Goal: Task Accomplishment & Management: Complete application form

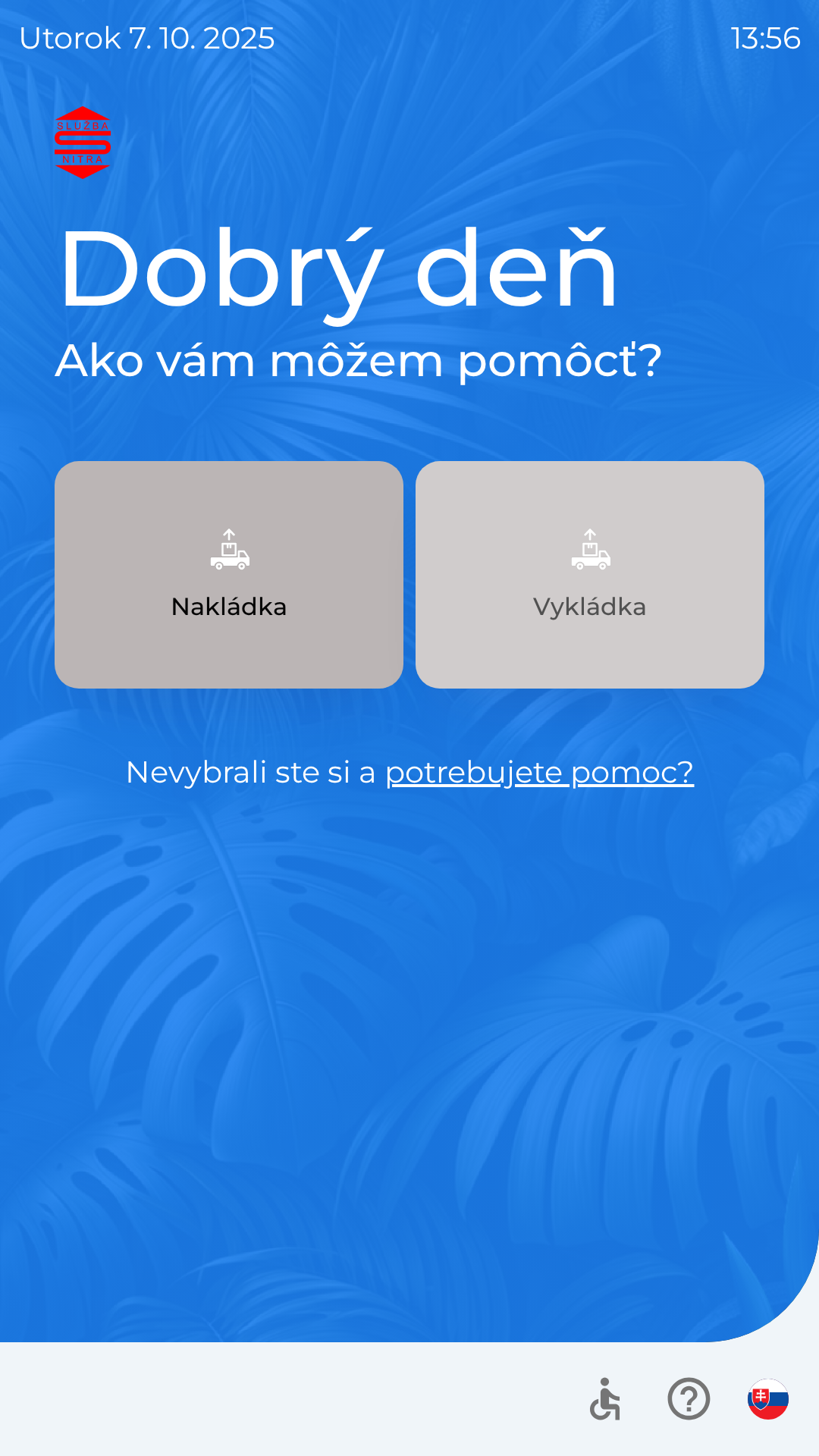
click at [593, 570] on img "button" at bounding box center [589, 549] width 67 height 67
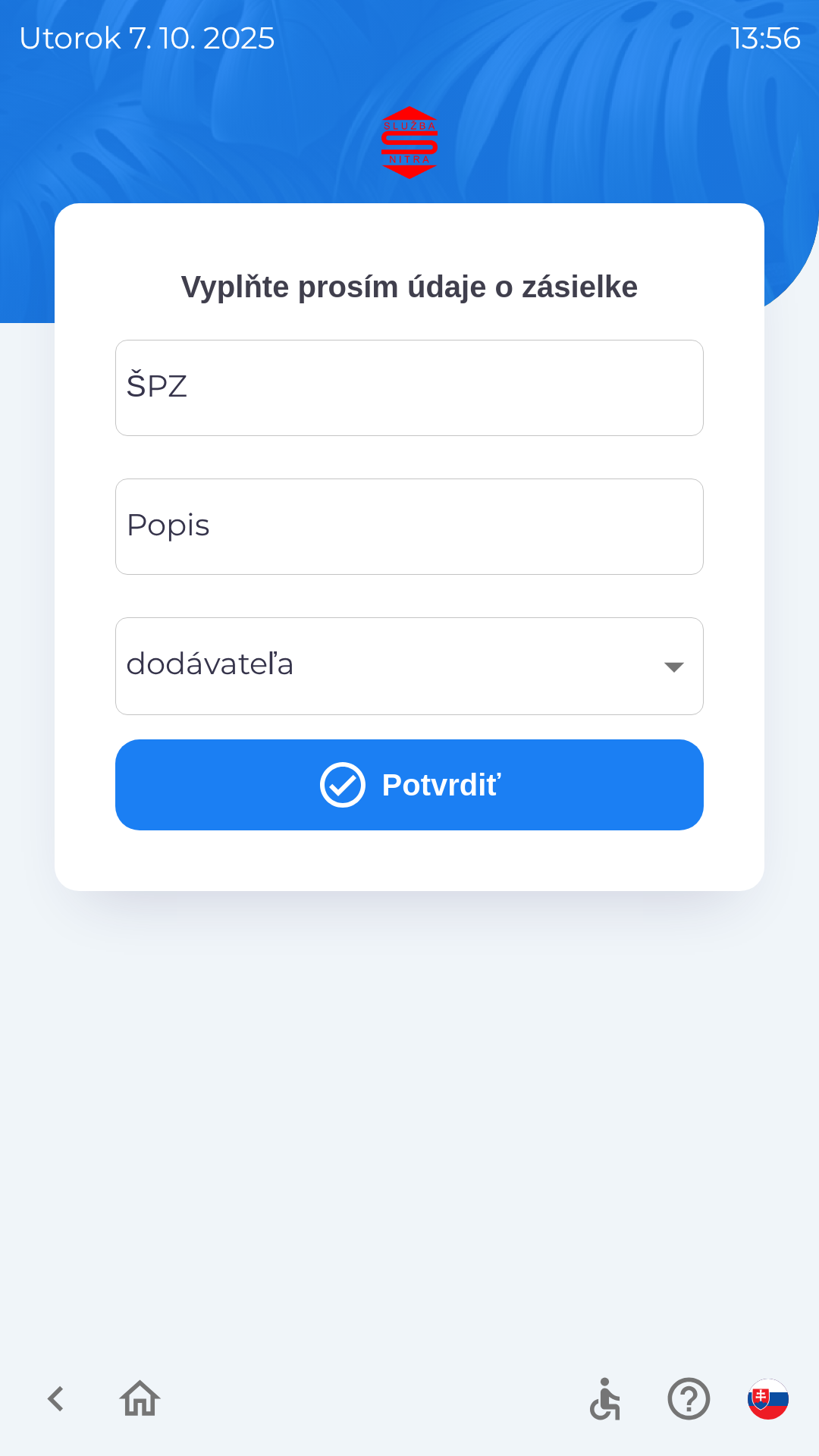
click at [248, 384] on input "ŠPZ" at bounding box center [409, 388] width 552 height 60
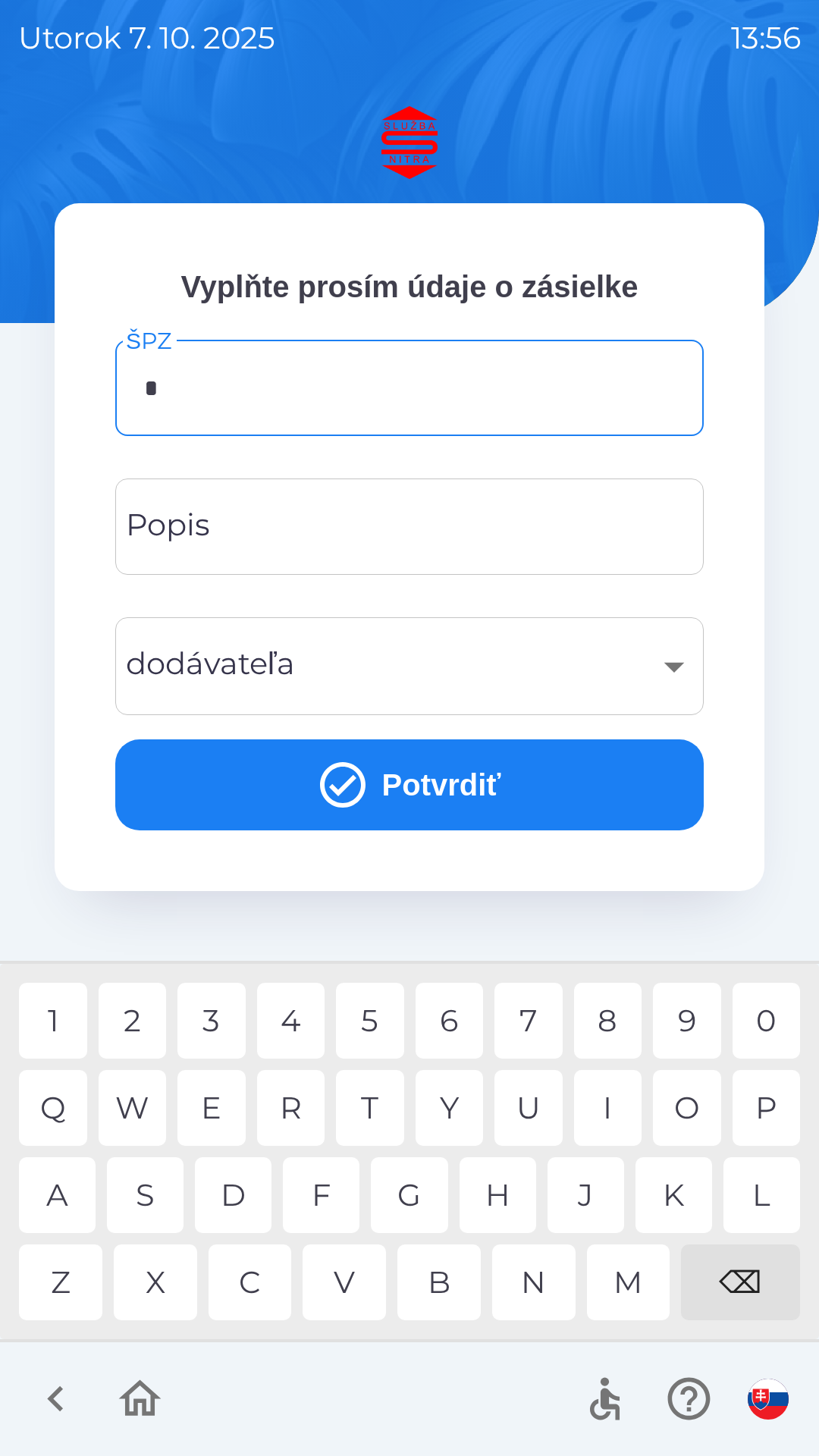
click at [536, 1284] on div "N" at bounding box center [533, 1282] width 83 height 76
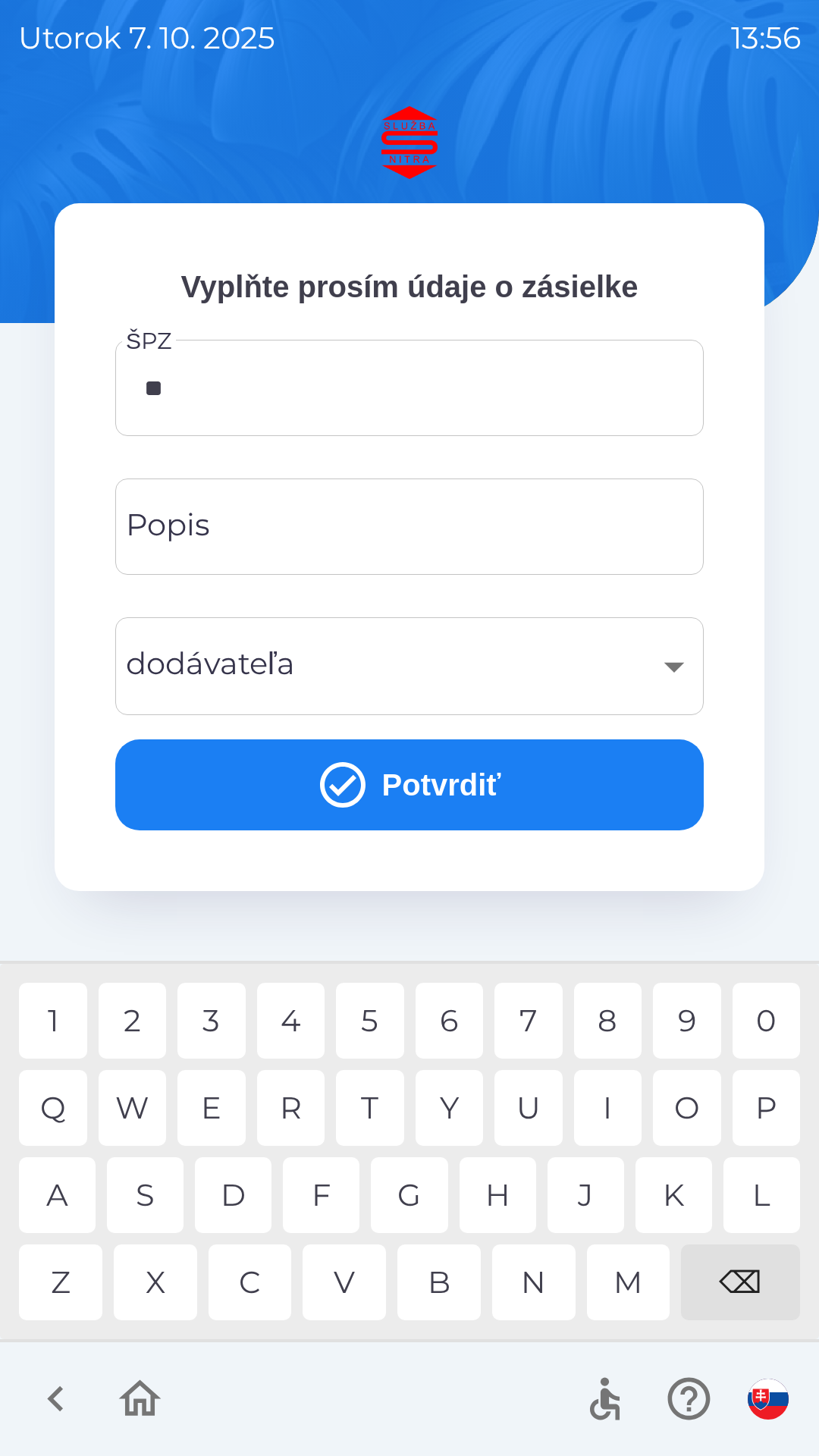
click at [295, 1095] on div "R" at bounding box center [291, 1108] width 68 height 76
click at [221, 1022] on div "3" at bounding box center [212, 1021] width 68 height 76
click at [373, 1016] on div "5" at bounding box center [370, 1021] width 68 height 76
click at [615, 1017] on div "8" at bounding box center [608, 1021] width 68 height 76
click at [614, 1104] on div "I" at bounding box center [608, 1108] width 68 height 76
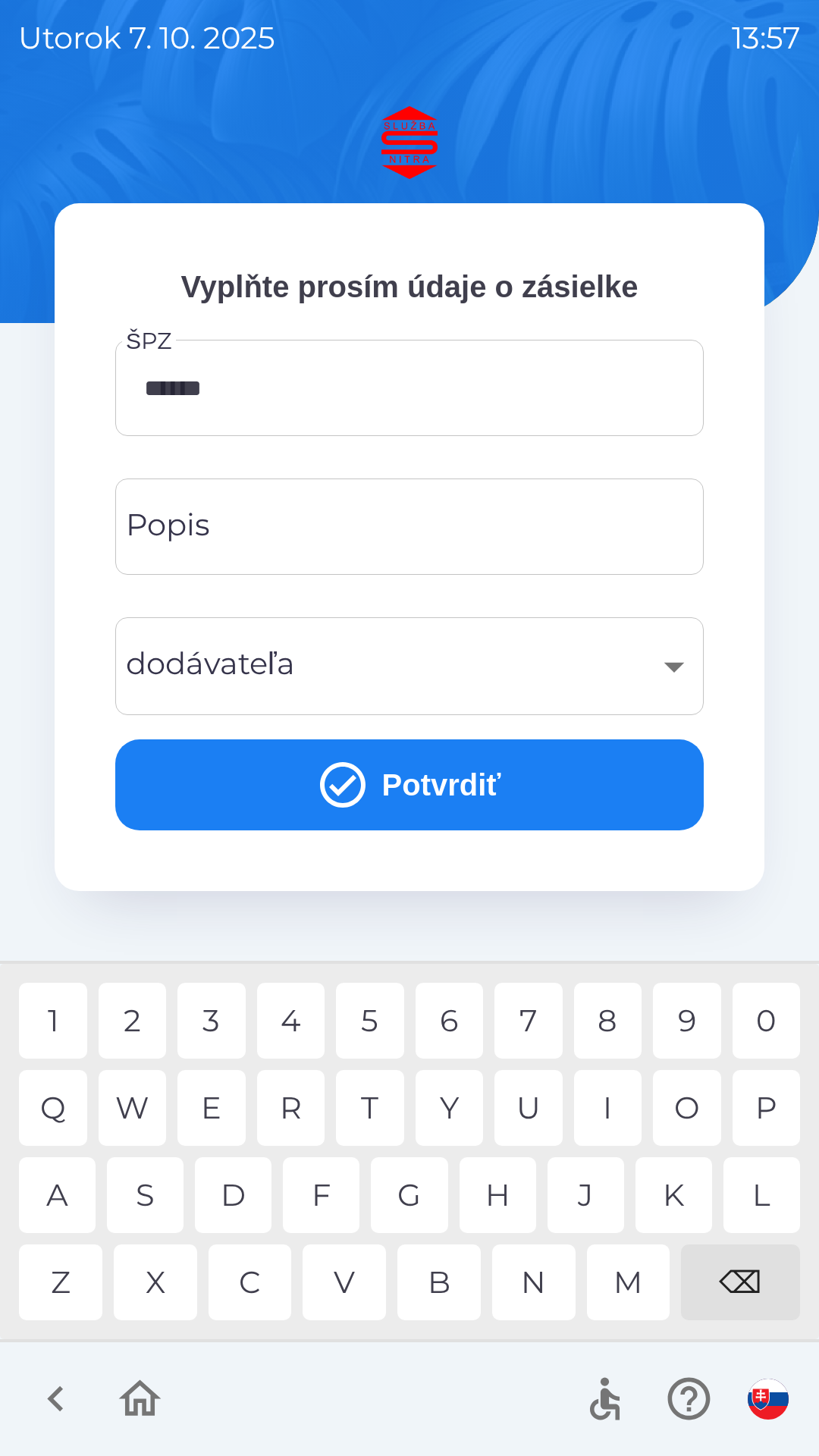
type input "*******"
click at [367, 1114] on div "T" at bounding box center [370, 1108] width 68 height 76
click at [263, 527] on input "Popis" at bounding box center [409, 527] width 552 height 60
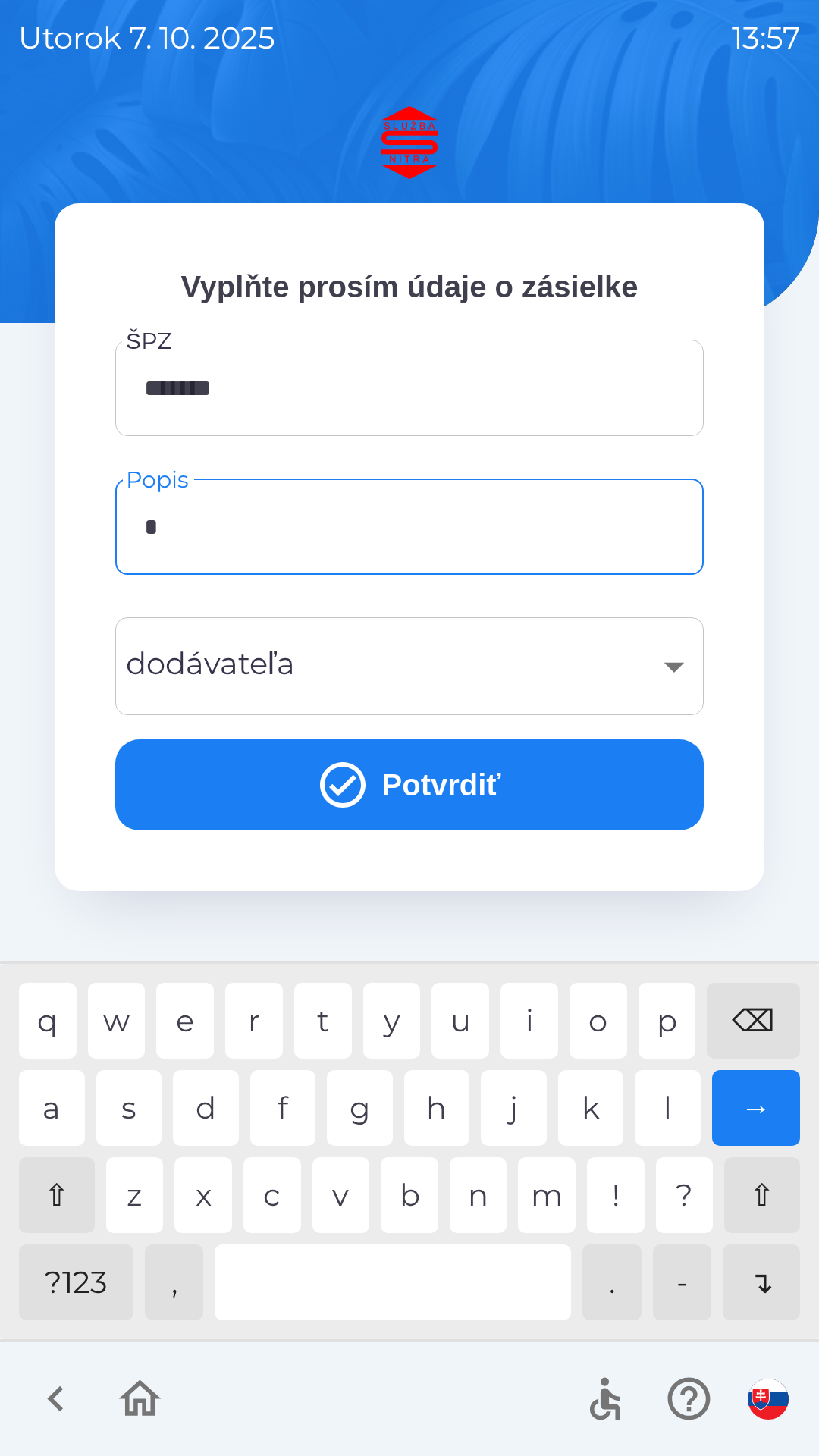
click at [266, 1030] on div "r" at bounding box center [254, 1021] width 58 height 76
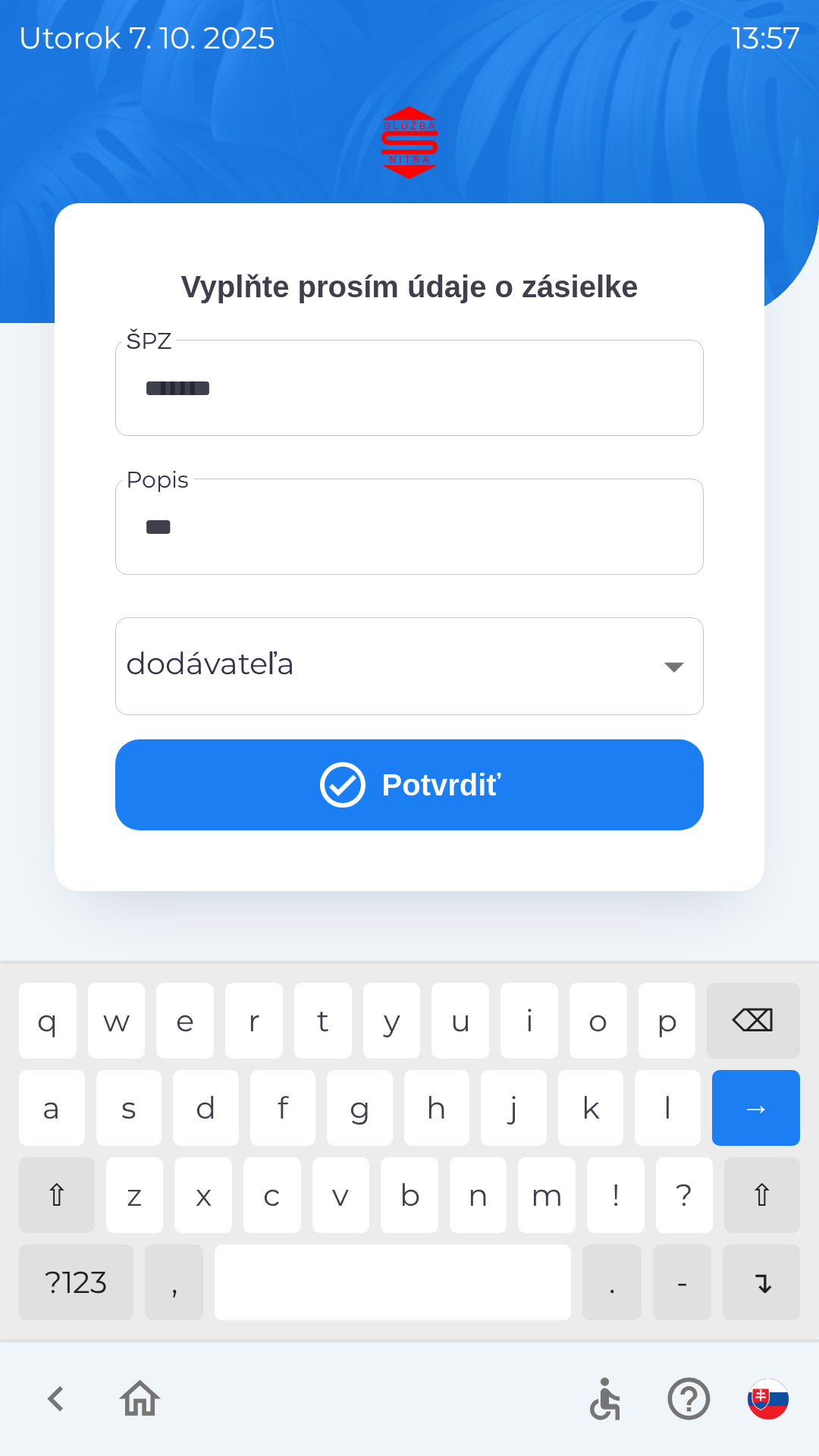
click at [577, 1093] on div "k" at bounding box center [591, 1108] width 66 height 76
click at [58, 1111] on div "a" at bounding box center [52, 1108] width 66 height 76
click at [333, 1190] on div "v" at bounding box center [342, 1195] width 58 height 76
click at [533, 1010] on div "i" at bounding box center [529, 1021] width 58 height 76
click at [277, 1184] on div "c" at bounding box center [272, 1195] width 58 height 76
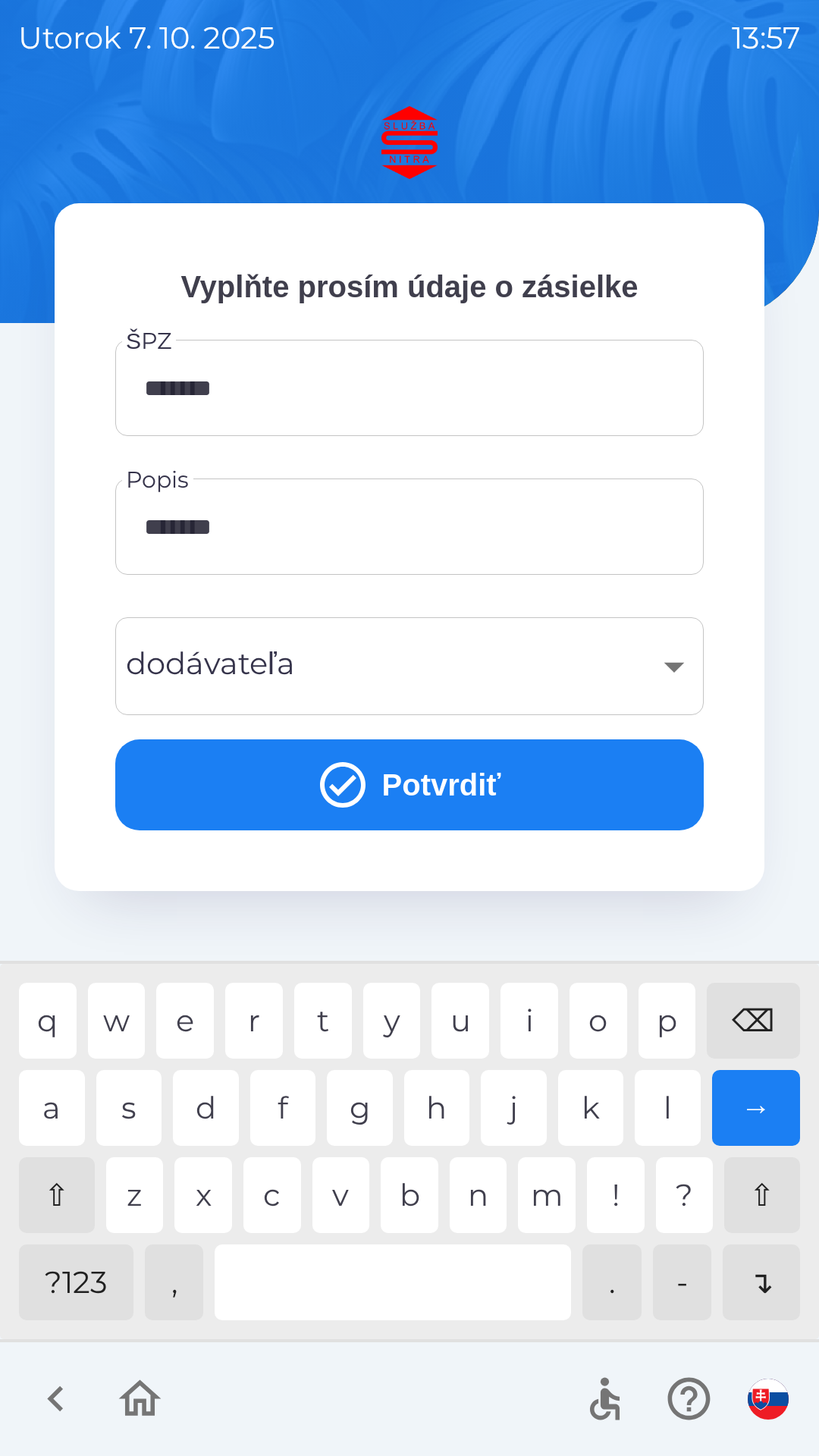
type input "********"
click at [408, 790] on button "Potvrdiť" at bounding box center [409, 785] width 589 height 91
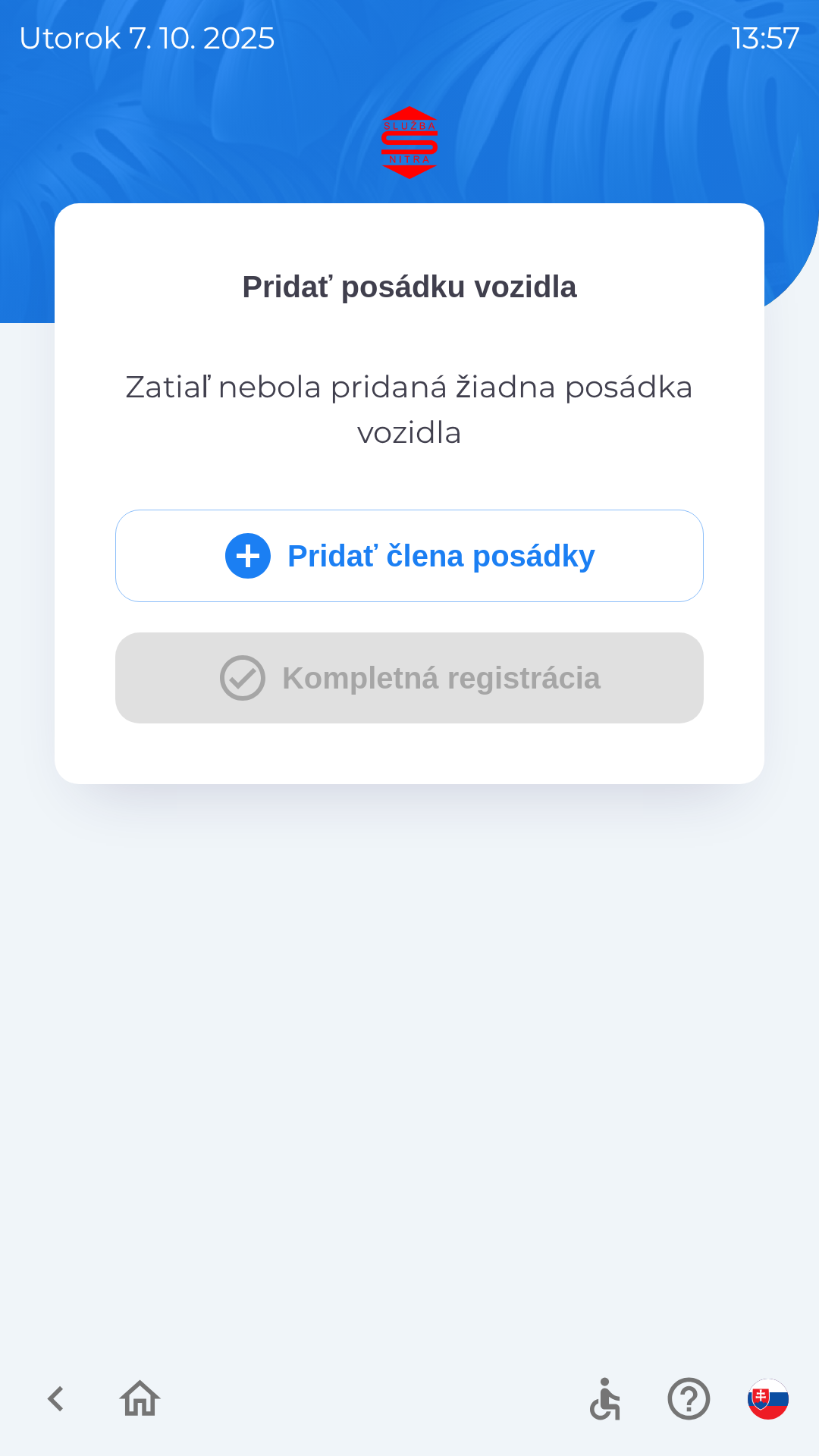
click at [319, 672] on div "Pridať člena posádky Kompletná registrácia" at bounding box center [409, 616] width 589 height 214
click at [295, 663] on div "Pridať člena posádky Kompletná registrácia" at bounding box center [409, 616] width 589 height 214
click at [299, 547] on button "Pridať člena posádky" at bounding box center [409, 556] width 589 height 92
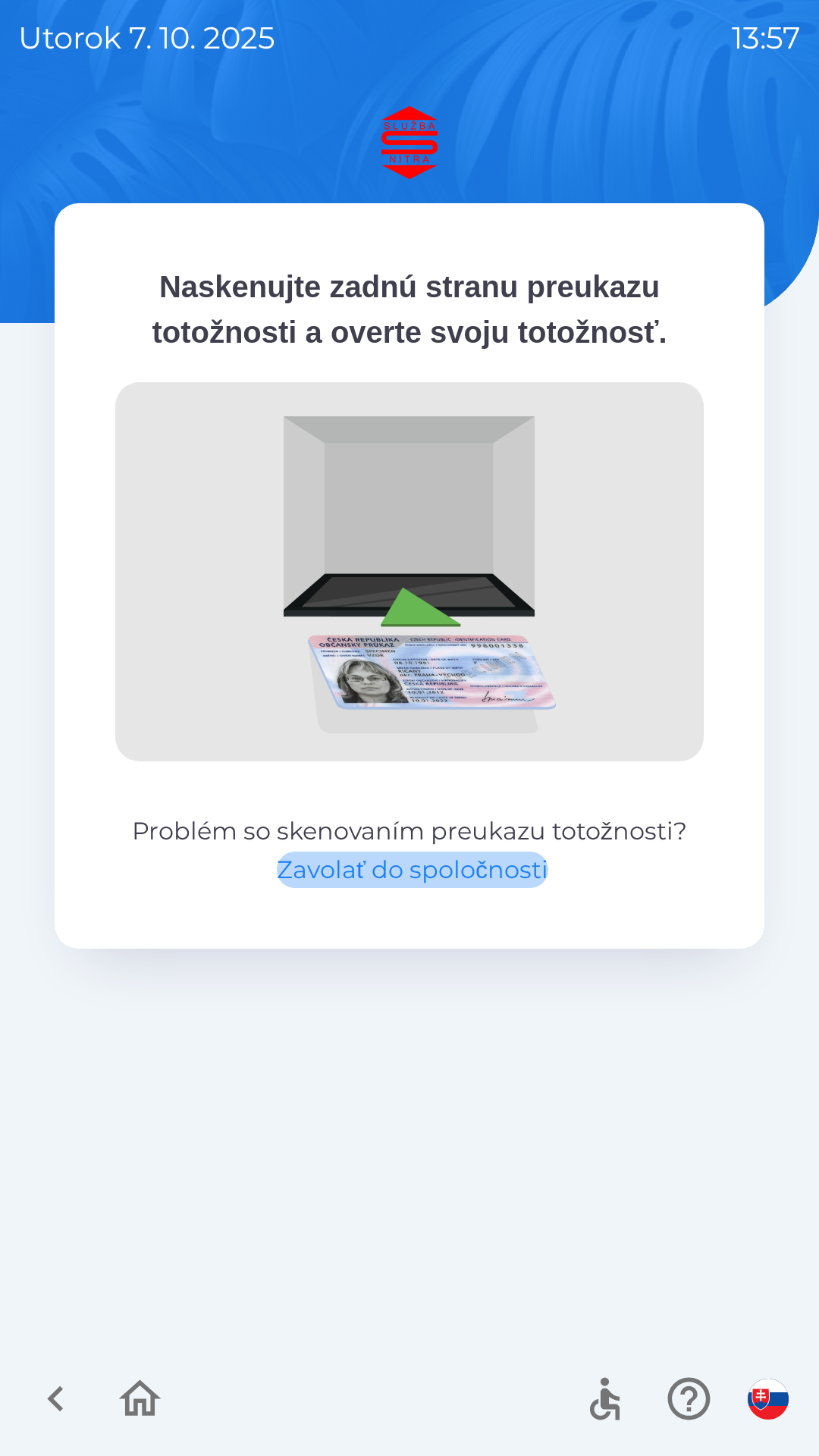
click at [371, 868] on button "Zavolať do spoločnosti" at bounding box center [412, 870] width 272 height 36
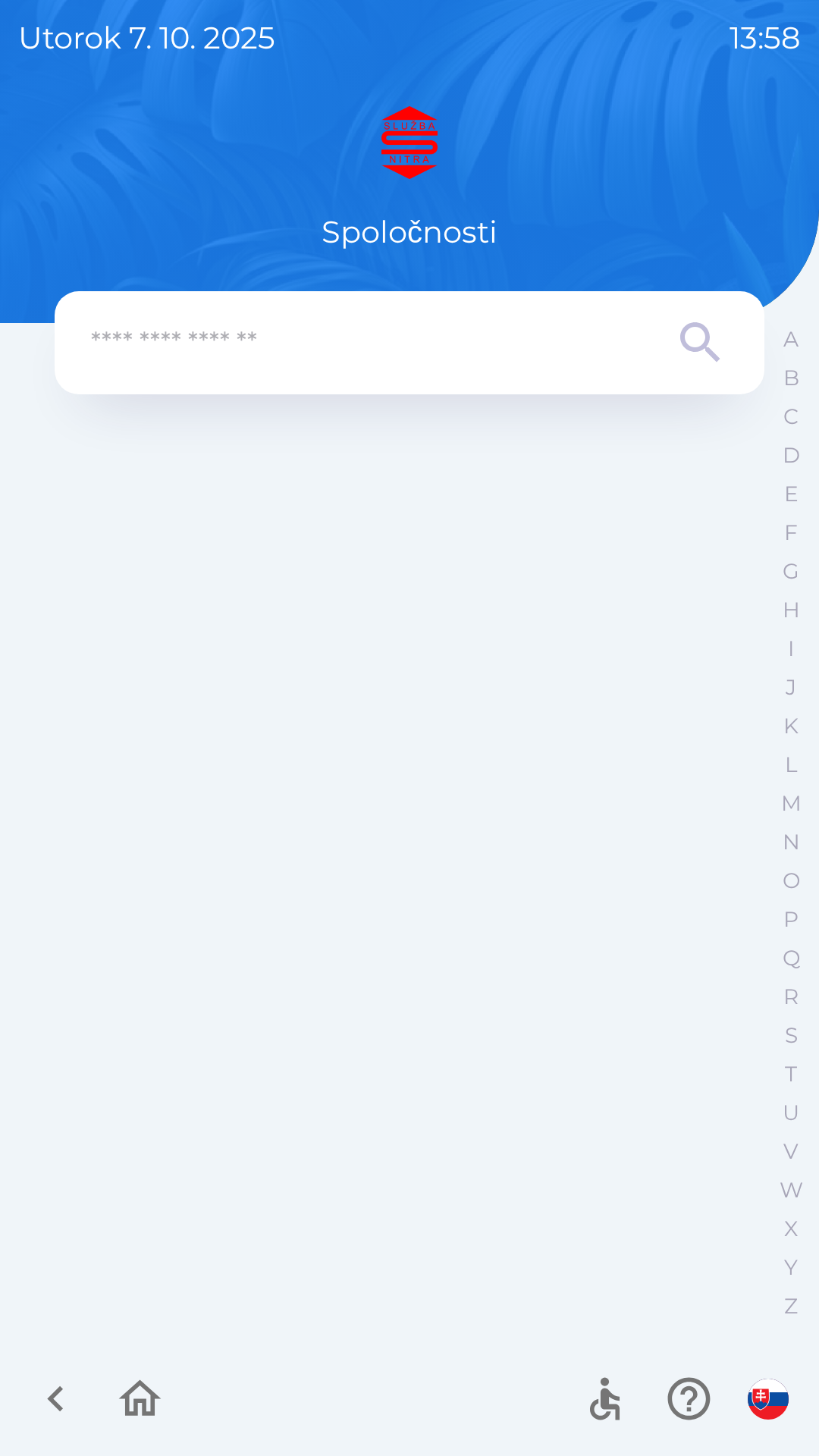
click at [62, 1383] on icon "button" at bounding box center [56, 1399] width 51 height 51
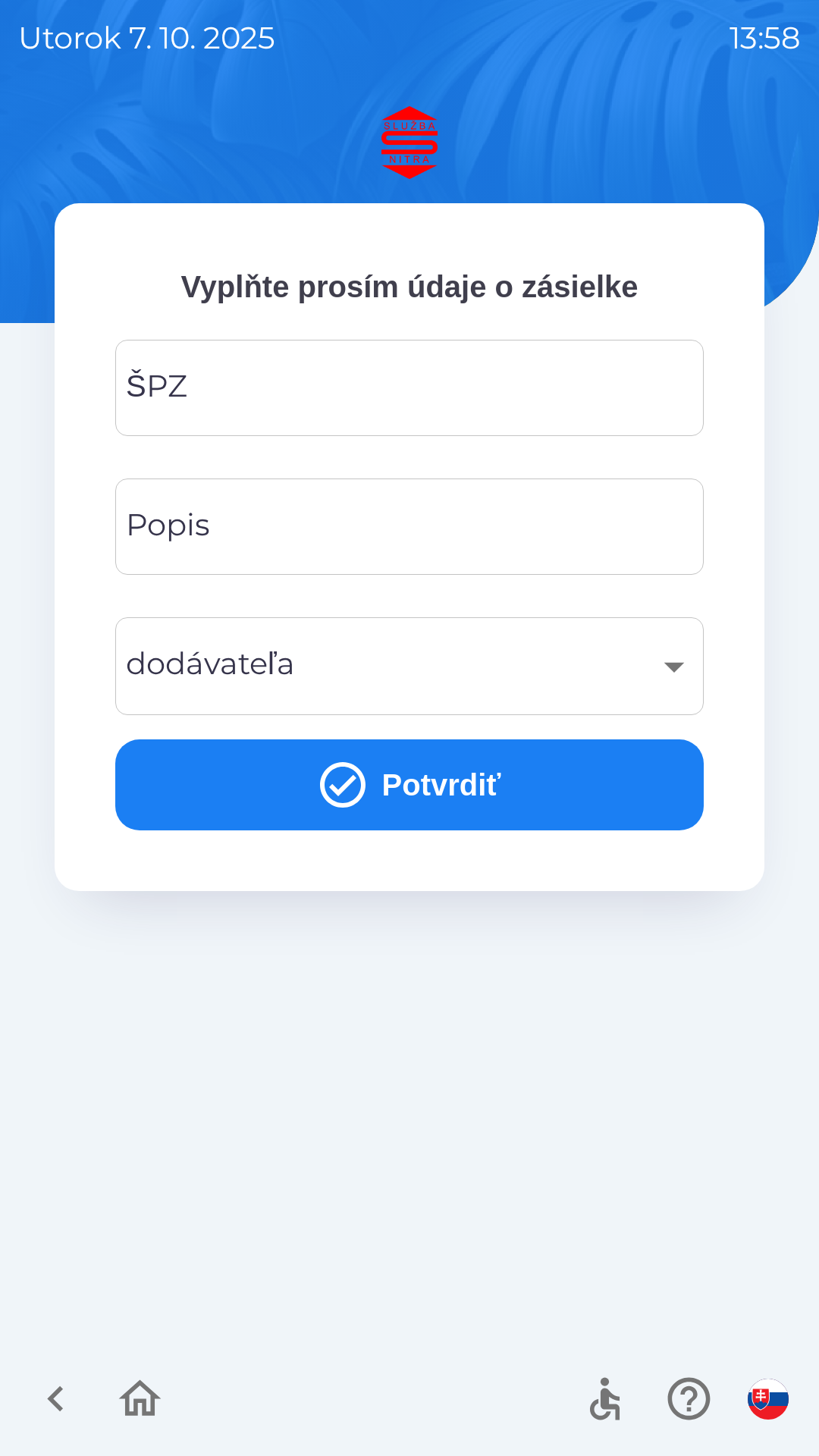
click at [244, 393] on input "ŠPZ" at bounding box center [409, 388] width 552 height 60
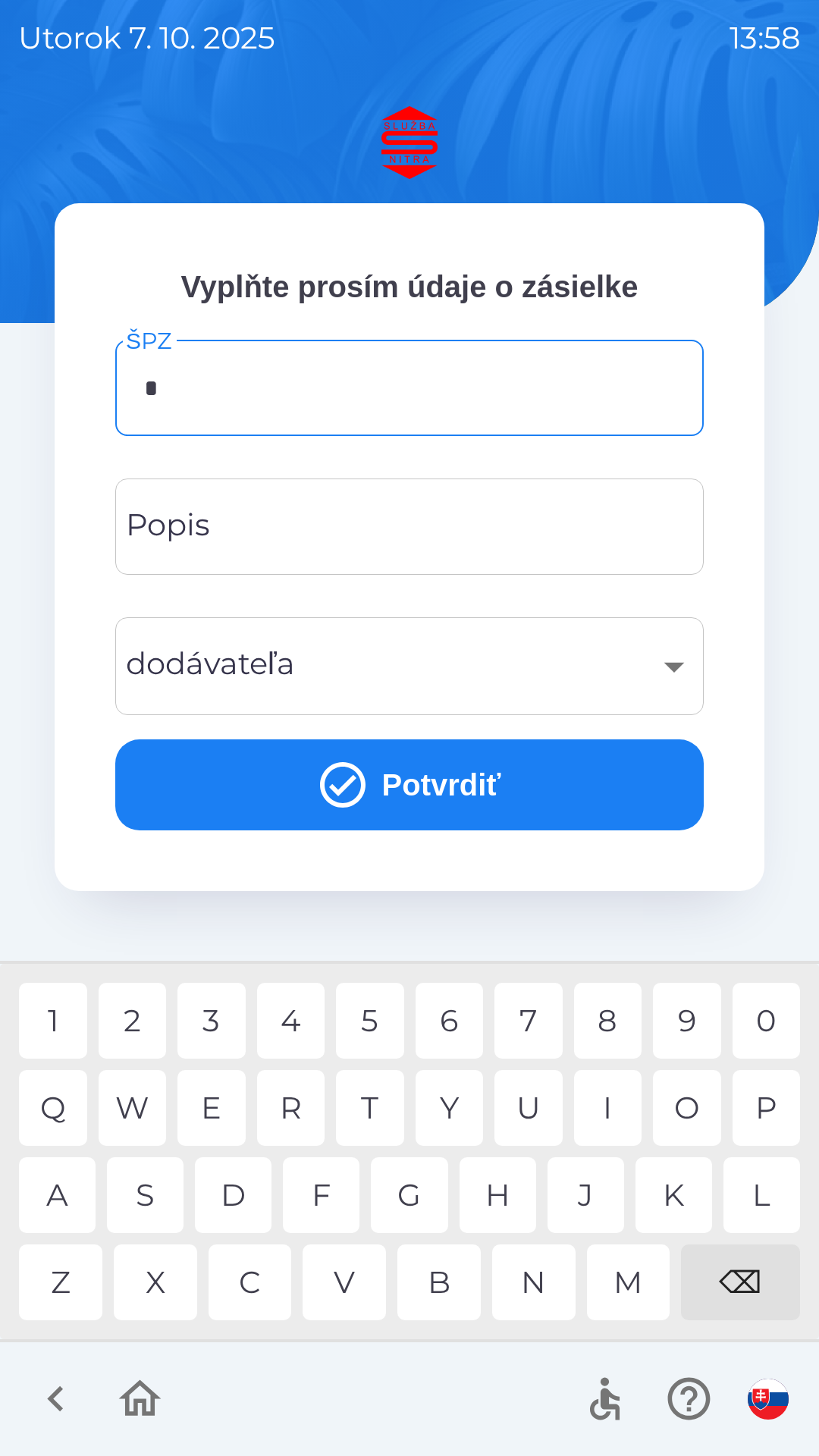
click at [542, 1270] on div "N" at bounding box center [533, 1282] width 83 height 76
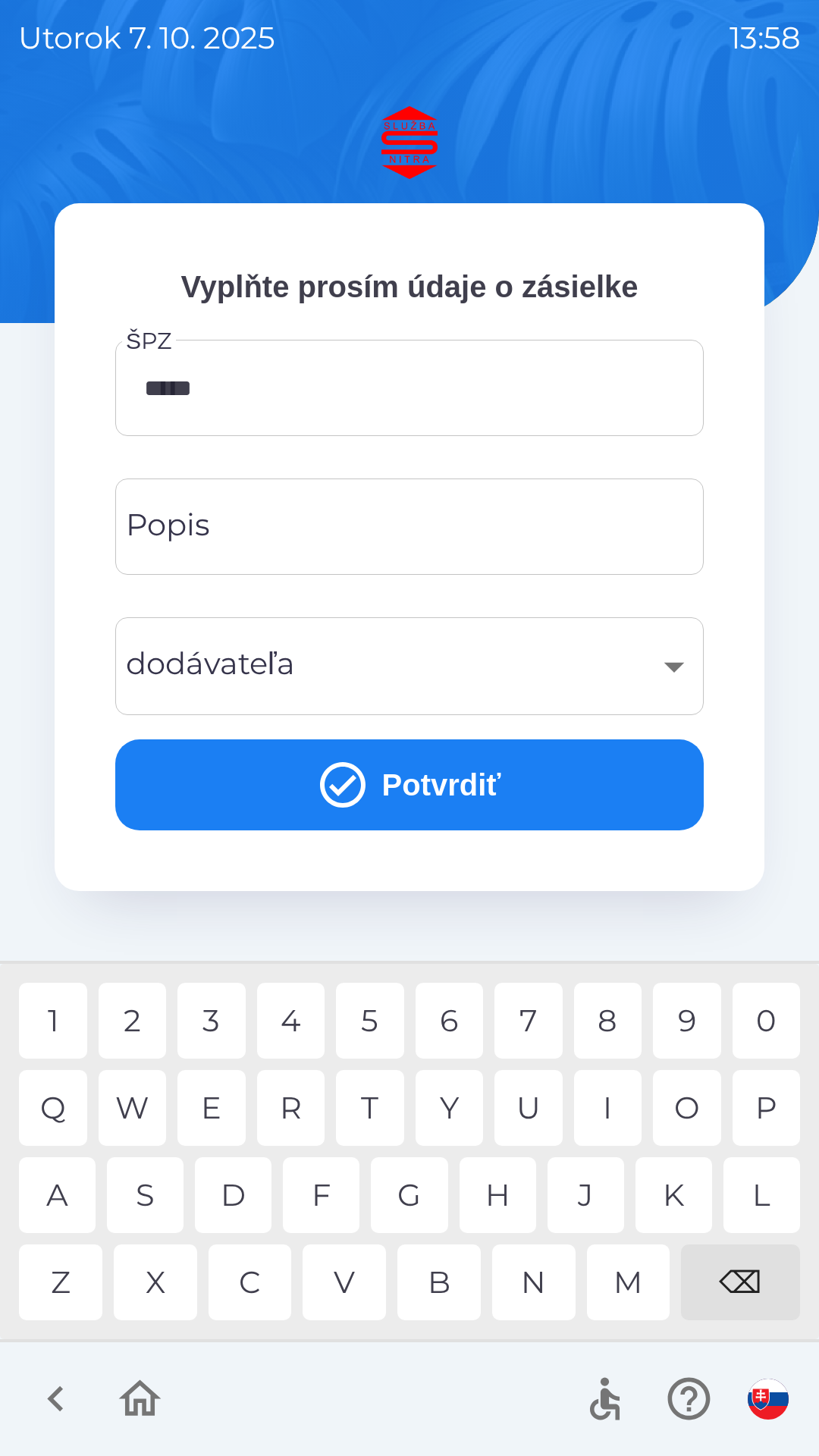
click at [597, 1007] on div "8" at bounding box center [608, 1021] width 68 height 76
click at [603, 1091] on div "I" at bounding box center [608, 1108] width 68 height 76
type input "*******"
click at [379, 1100] on div "T" at bounding box center [370, 1108] width 68 height 76
click at [237, 525] on input "Popis" at bounding box center [409, 527] width 552 height 60
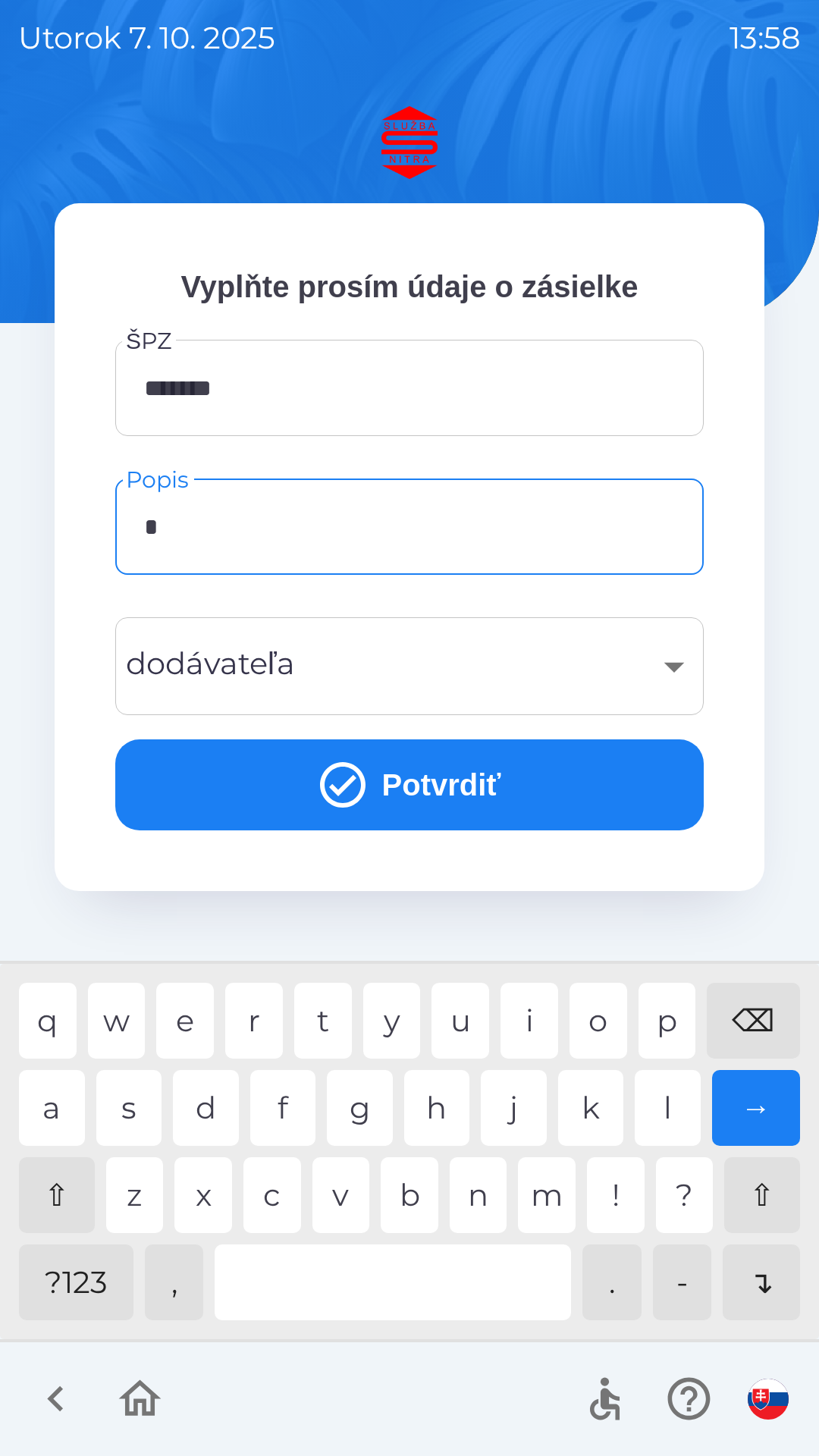
click at [262, 1020] on div "r" at bounding box center [254, 1021] width 58 height 76
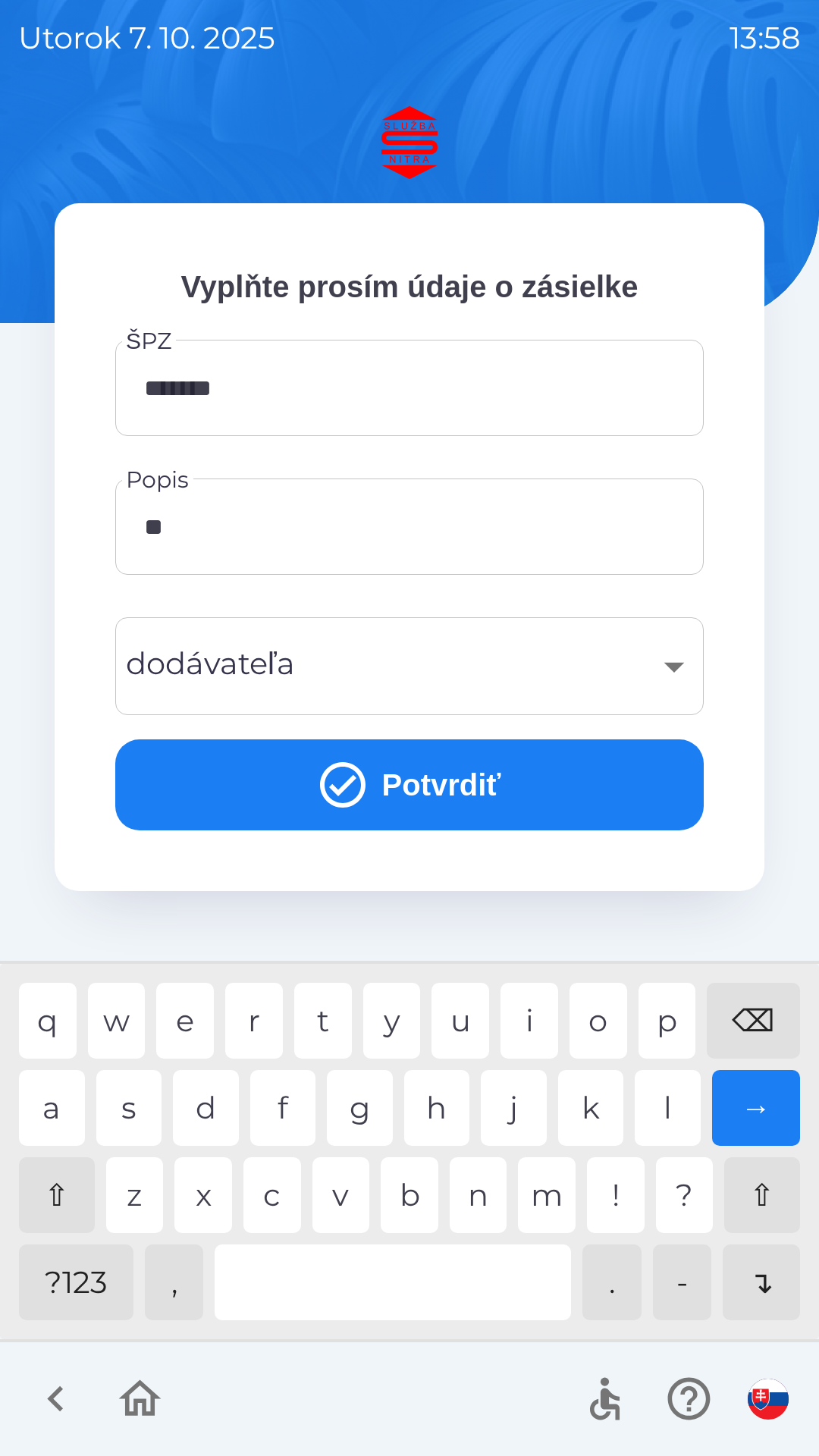
click at [471, 1010] on div "u" at bounding box center [460, 1021] width 58 height 76
click at [72, 1112] on div "a" at bounding box center [52, 1108] width 66 height 76
click at [350, 1186] on div "v" at bounding box center [342, 1195] width 58 height 76
click at [533, 1016] on div "i" at bounding box center [529, 1021] width 58 height 76
click at [277, 1183] on div "c" at bounding box center [272, 1195] width 58 height 76
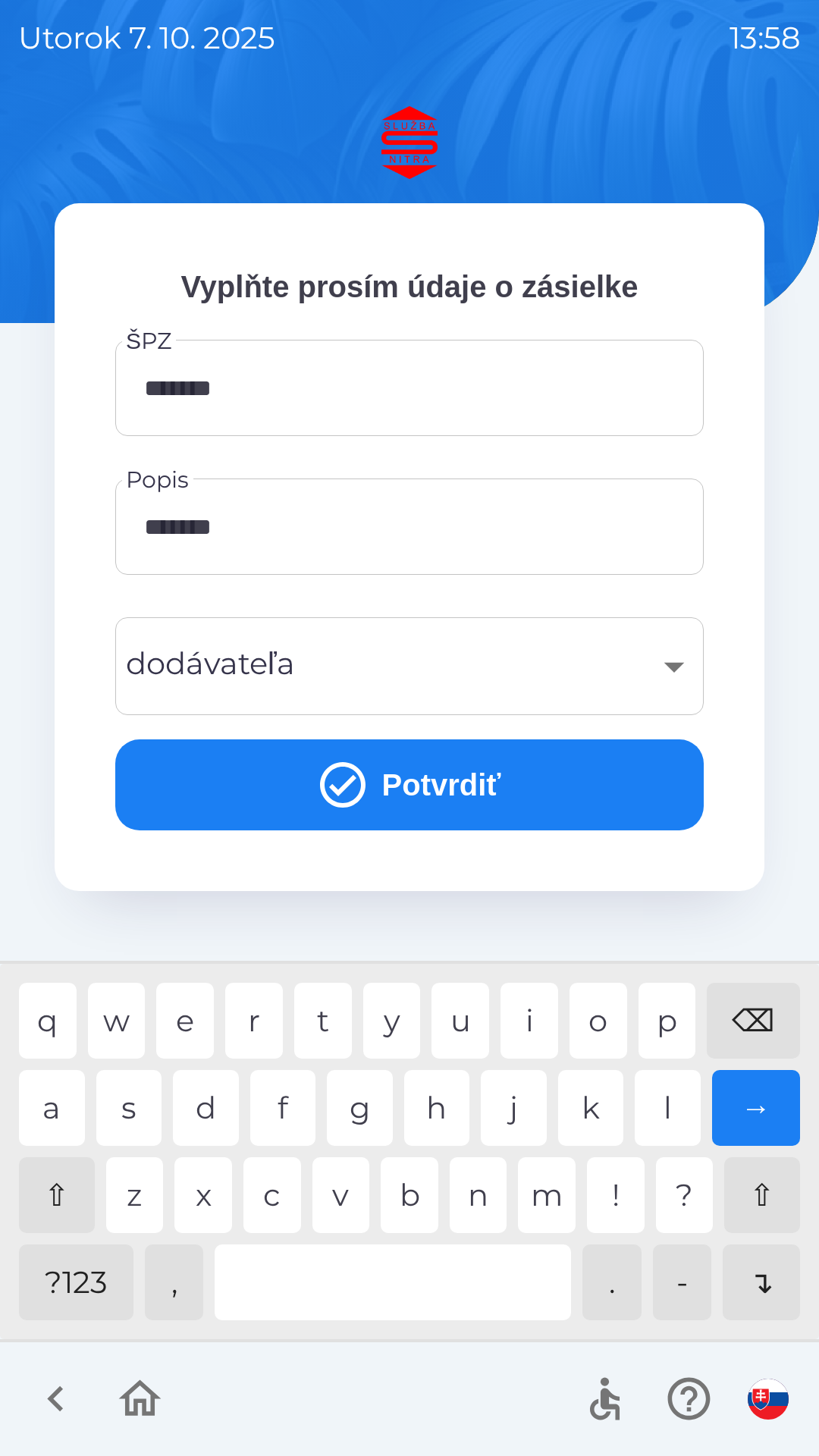
type input "********"
click at [193, 1031] on div "e" at bounding box center [185, 1021] width 58 height 76
click at [418, 783] on button "Potvrdiť" at bounding box center [409, 785] width 589 height 91
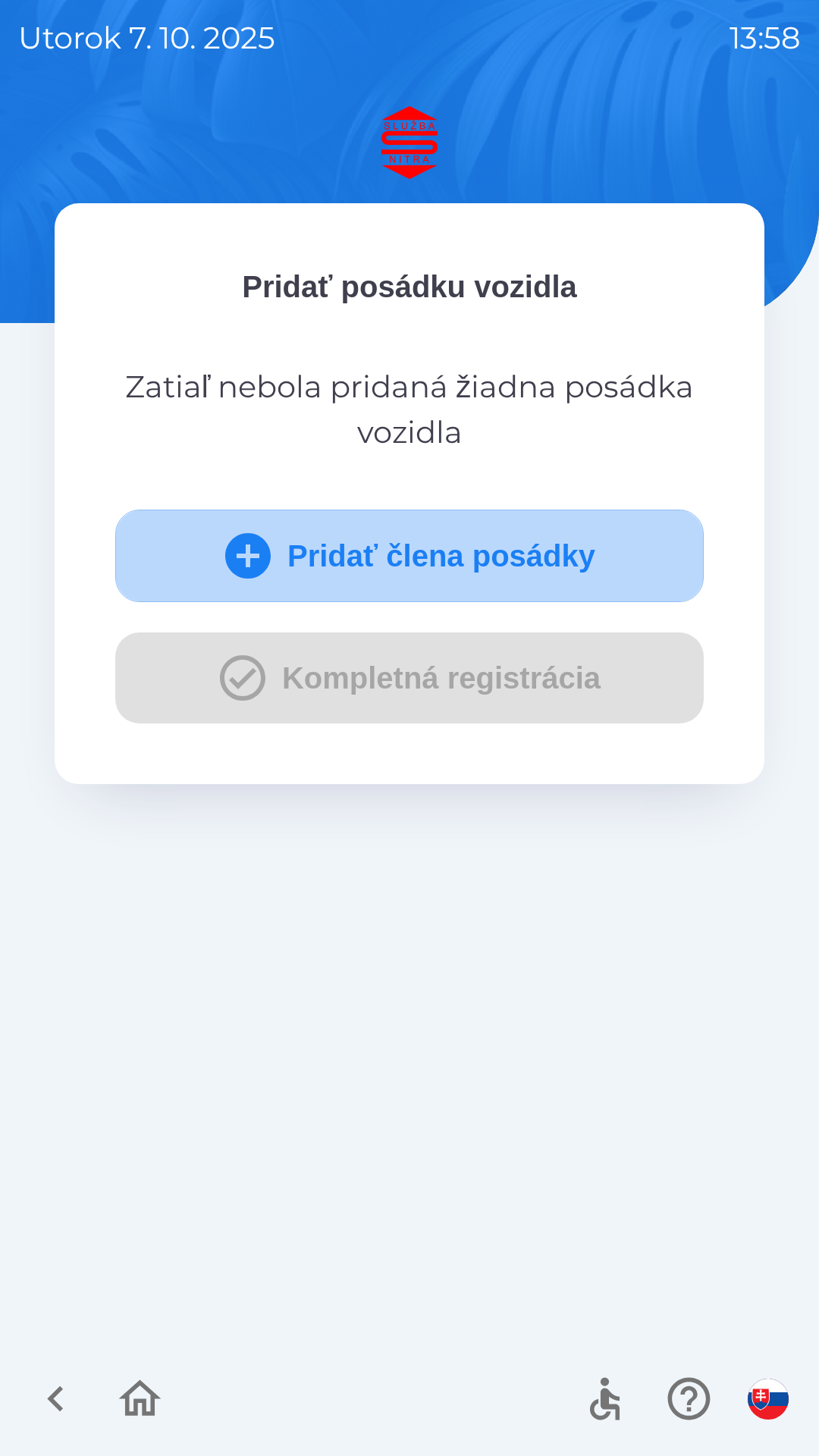
click at [307, 556] on button "Pridať člena posádky" at bounding box center [409, 556] width 589 height 92
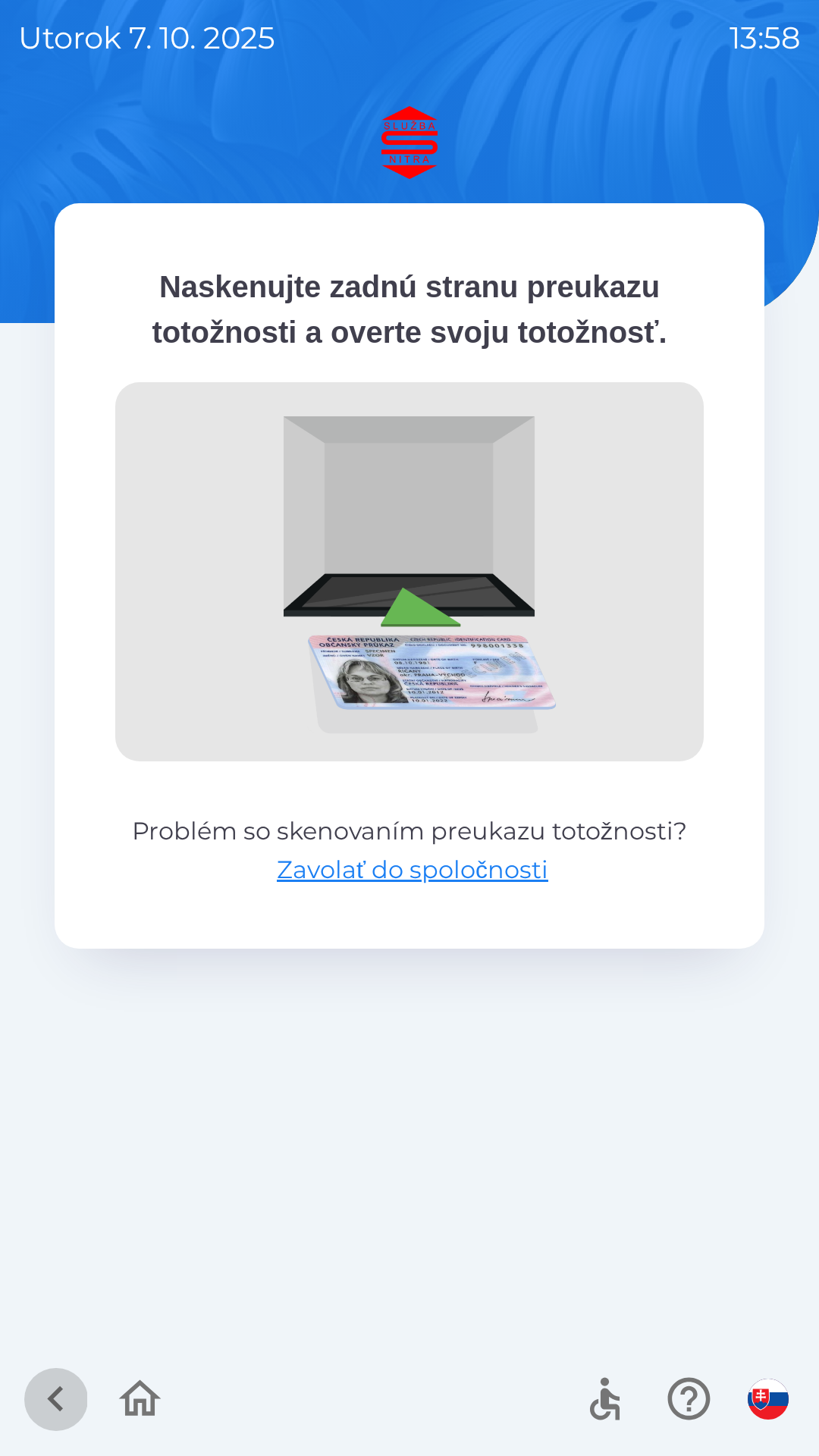
click at [63, 1391] on icon "button" at bounding box center [56, 1399] width 51 height 51
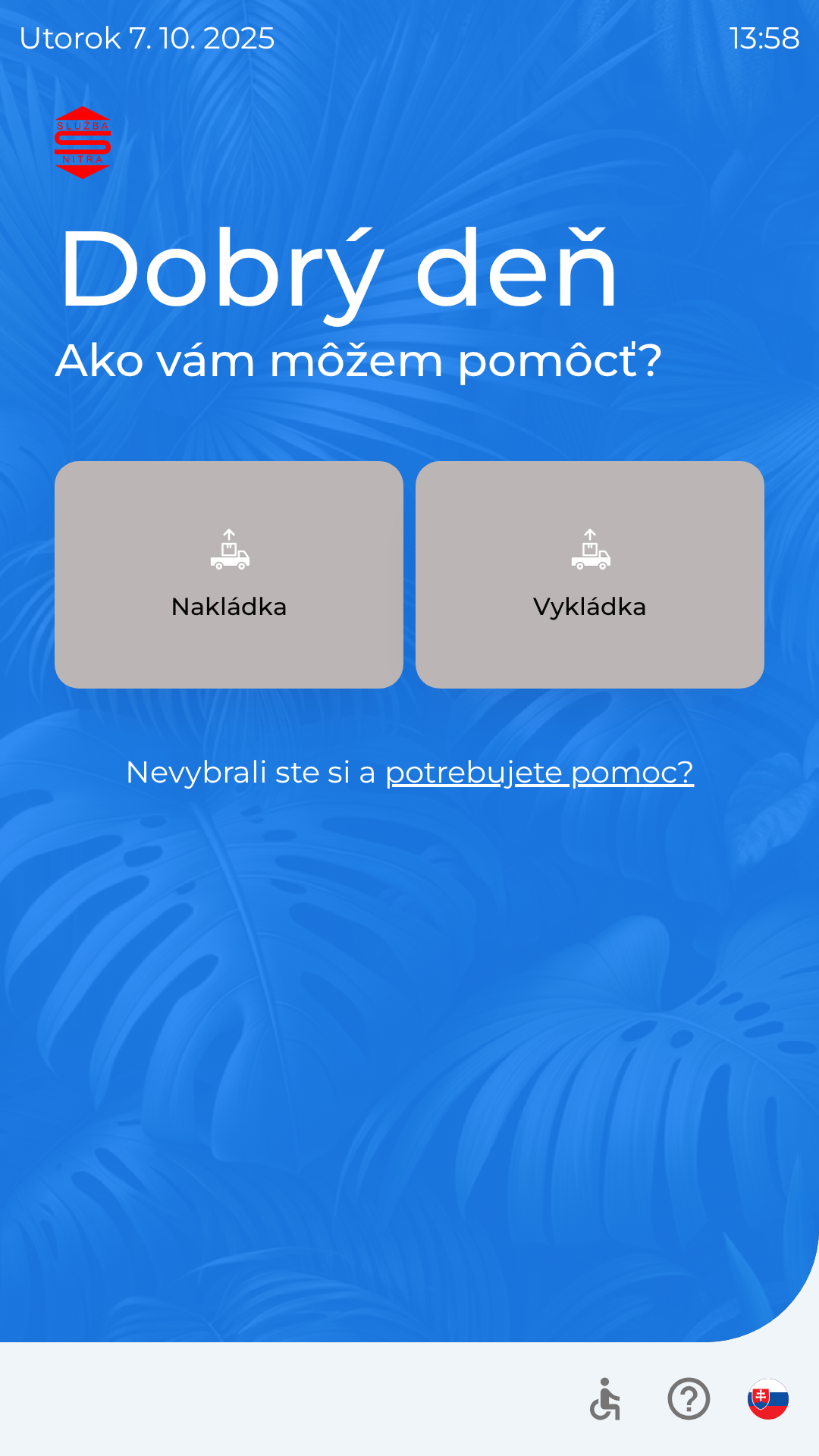
click at [588, 590] on p "Vykládka" at bounding box center [590, 607] width 114 height 36
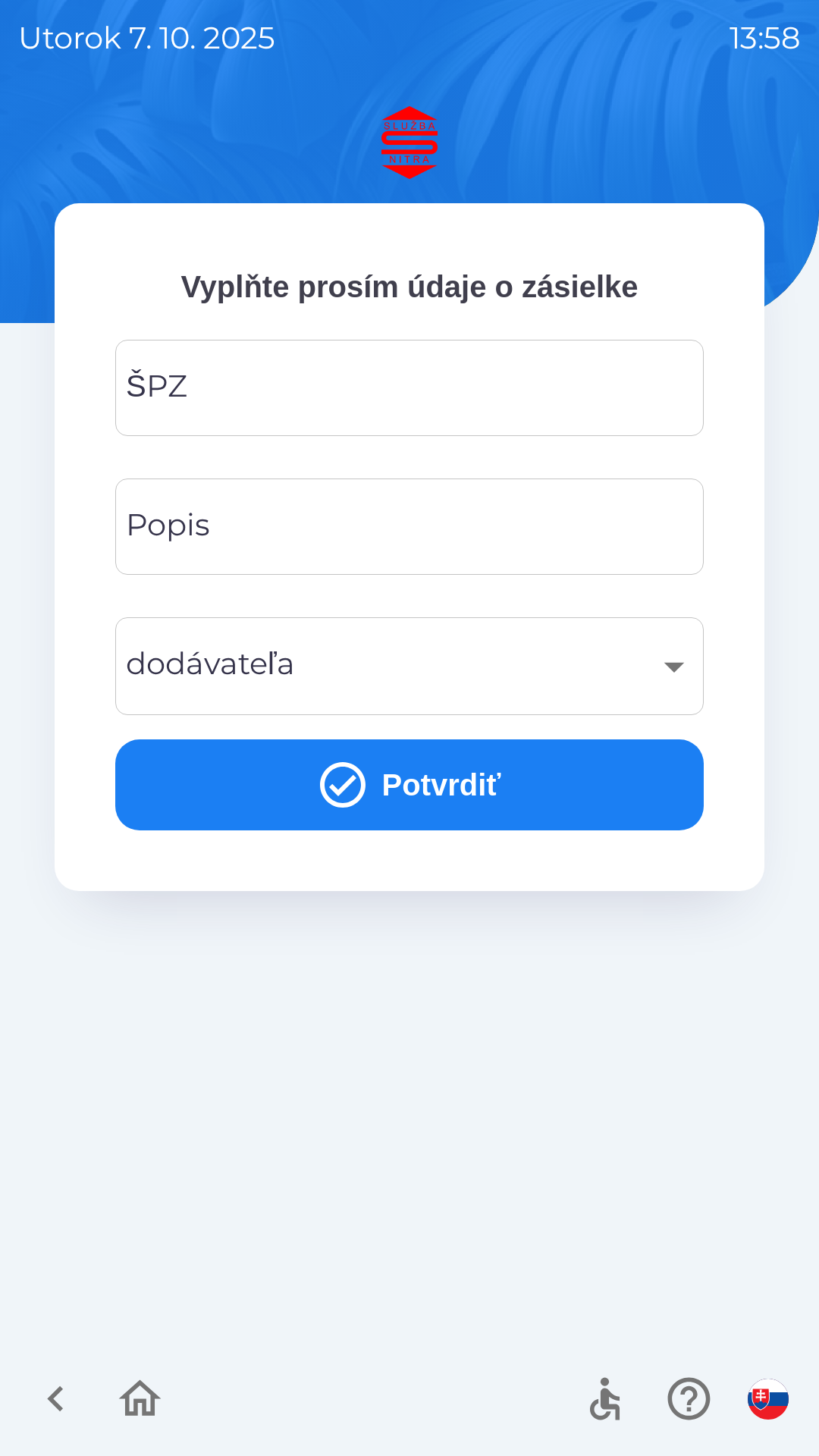
click at [228, 406] on input "ŠPZ" at bounding box center [409, 388] width 552 height 60
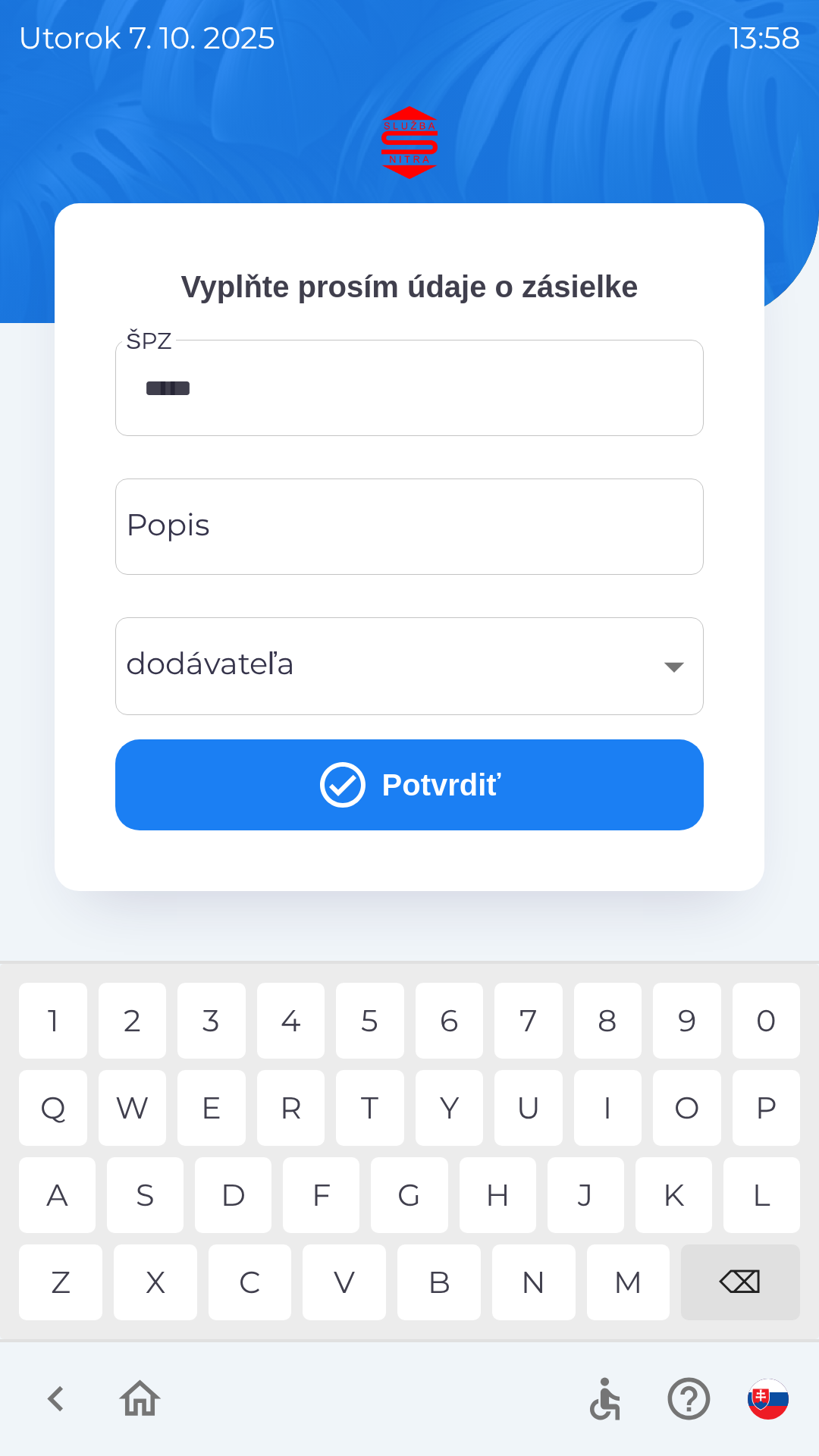
click at [608, 1023] on div "8" at bounding box center [608, 1021] width 68 height 76
click at [596, 1100] on div "I" at bounding box center [608, 1108] width 68 height 76
click at [283, 1114] on div "R" at bounding box center [291, 1108] width 68 height 76
click at [519, 1095] on div "U" at bounding box center [528, 1108] width 68 height 76
click at [595, 1189] on div "J" at bounding box center [585, 1195] width 77 height 76
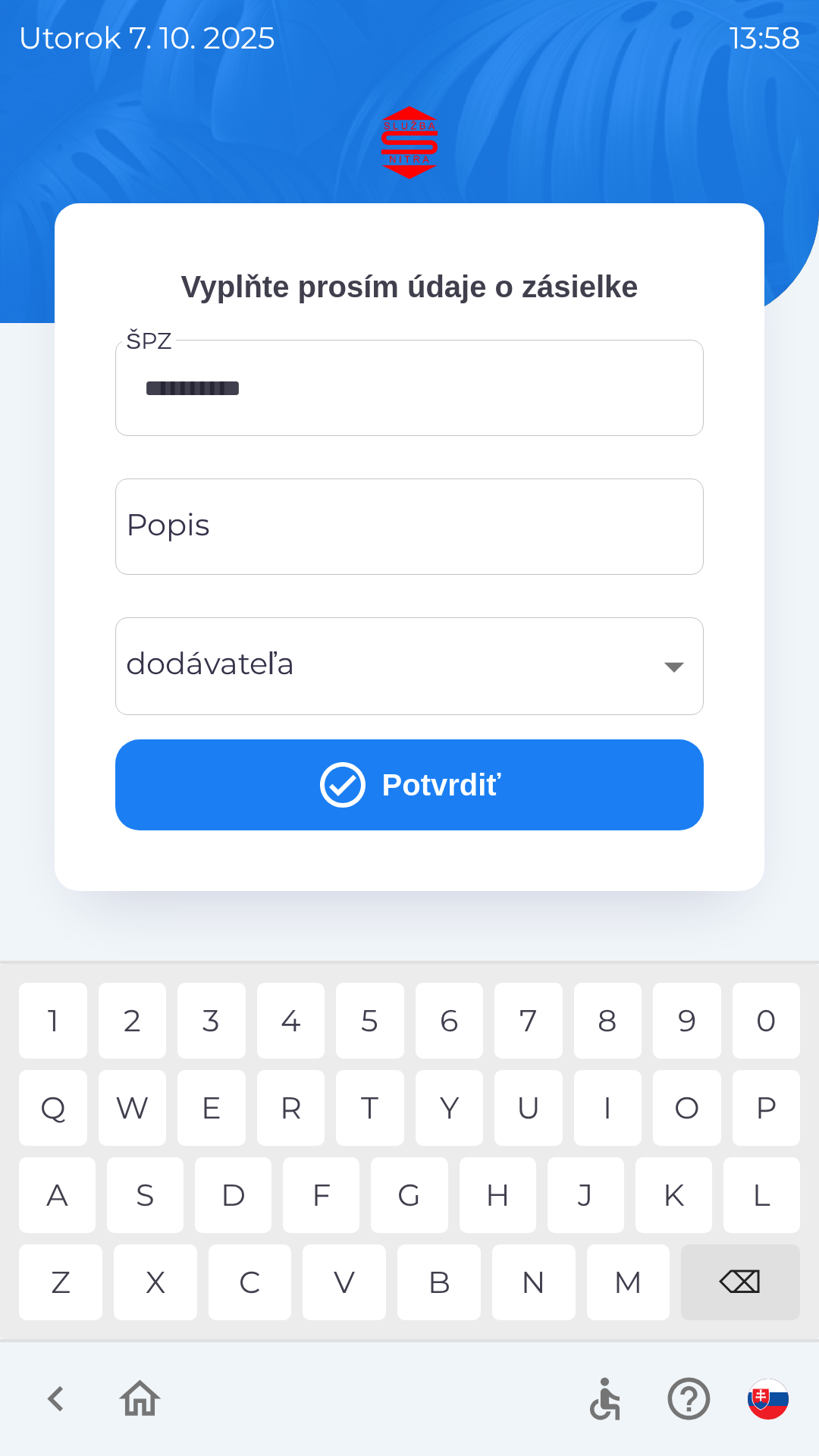
click at [197, 384] on input "**********" at bounding box center [409, 388] width 552 height 60
type input "*******"
click at [761, 1272] on div "⌫" at bounding box center [741, 1282] width 119 height 76
click at [252, 531] on input "Popis" at bounding box center [409, 527] width 552 height 60
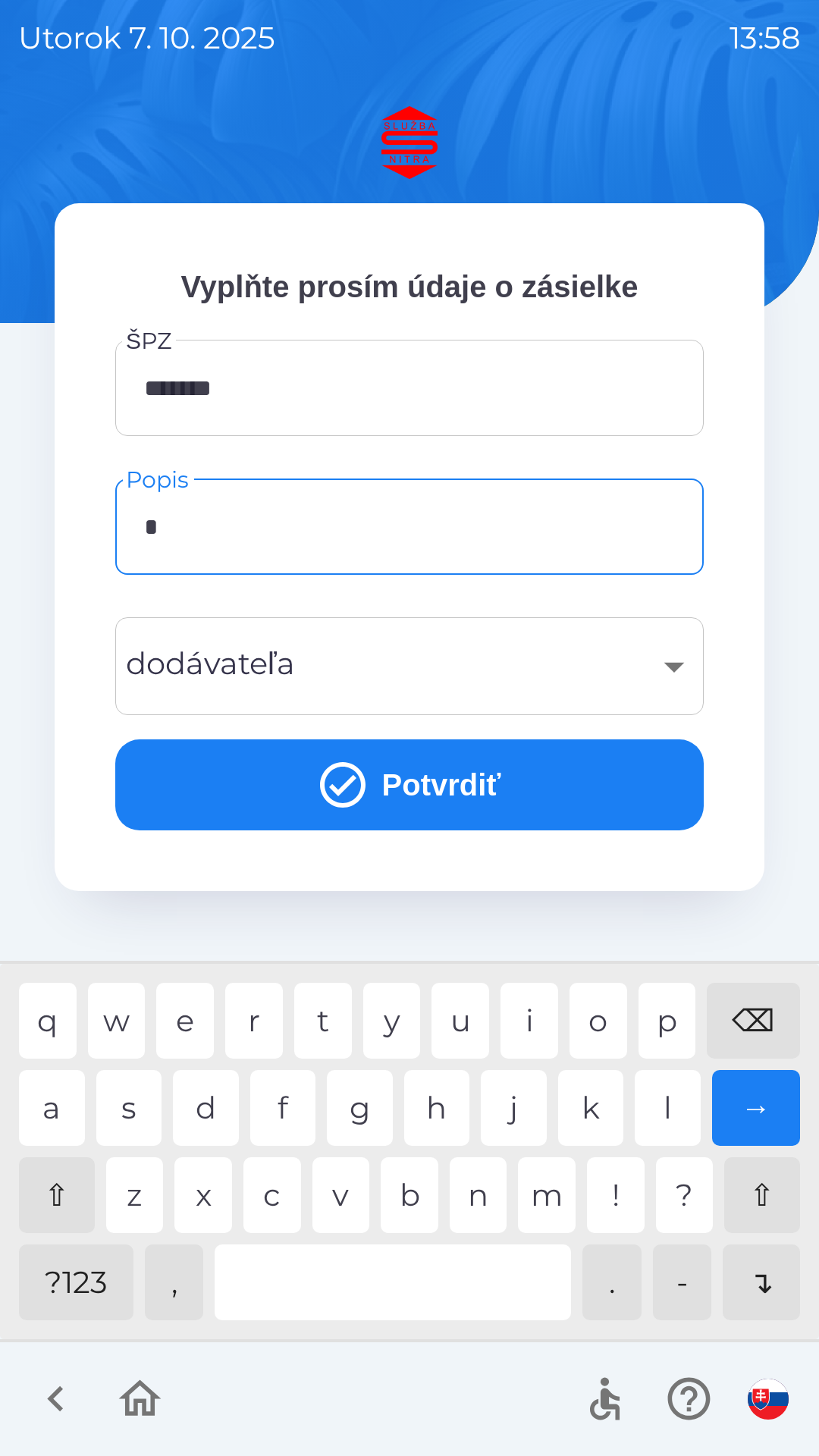
click at [260, 1012] on div "r" at bounding box center [254, 1021] width 58 height 76
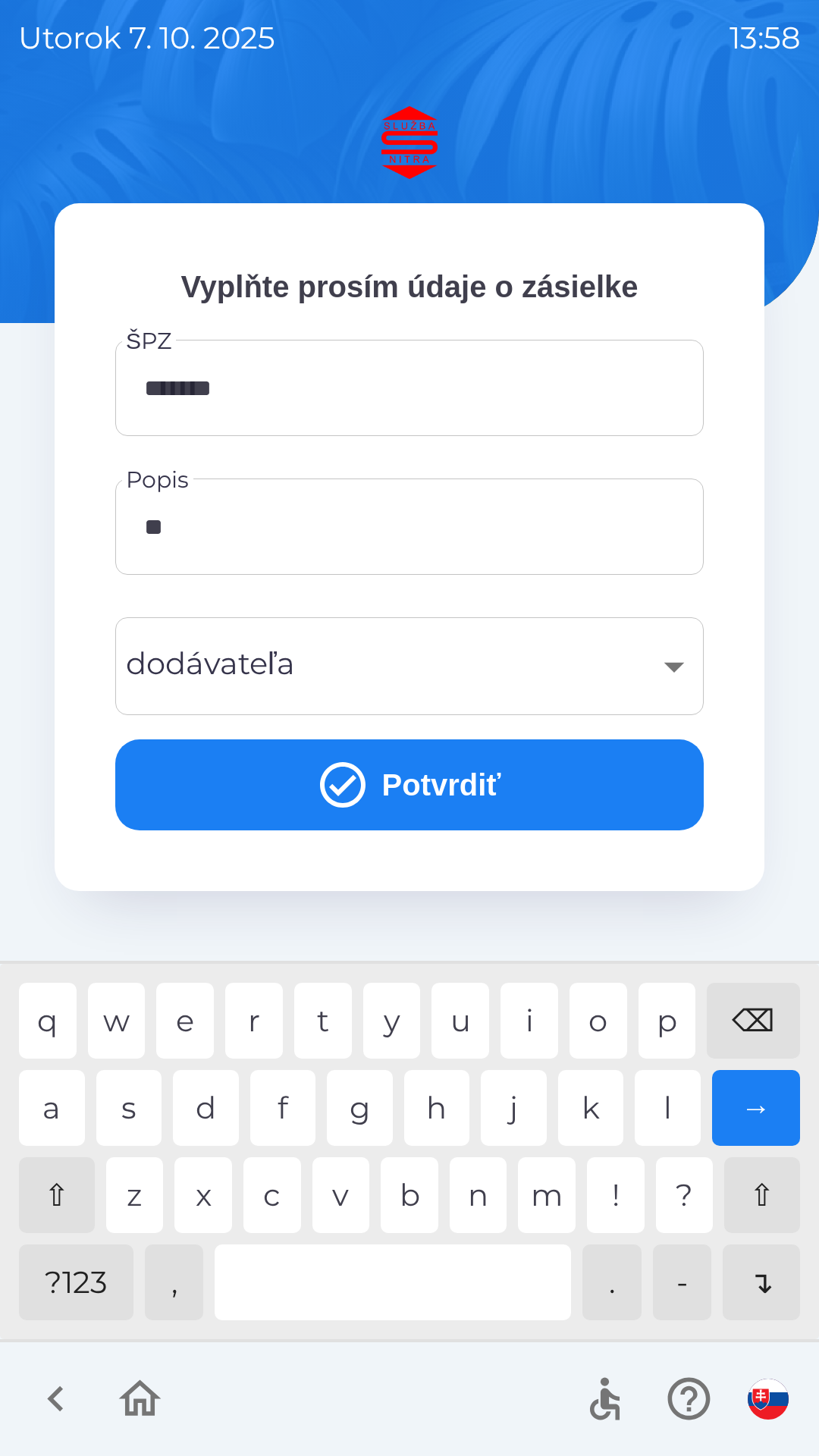
click at [454, 1017] on div "u" at bounding box center [460, 1021] width 58 height 76
click at [599, 1102] on div "k" at bounding box center [591, 1108] width 66 height 76
click at [351, 1188] on div "v" at bounding box center [342, 1195] width 58 height 76
click at [286, 1189] on div "c" at bounding box center [272, 1195] width 58 height 76
type input "********"
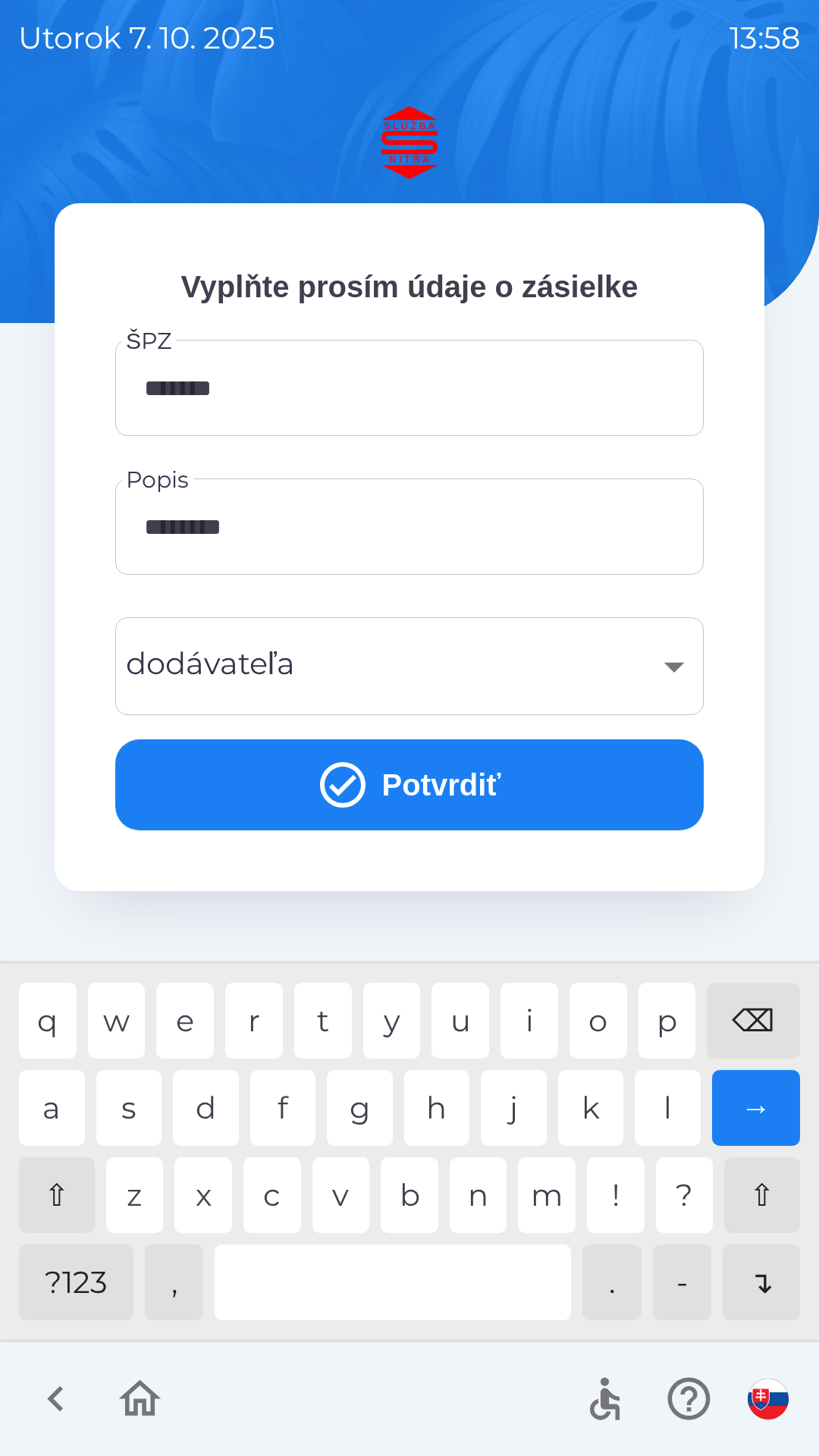
click at [188, 1026] on div "e" at bounding box center [185, 1021] width 58 height 76
click at [315, 672] on div "​" at bounding box center [409, 666] width 552 height 62
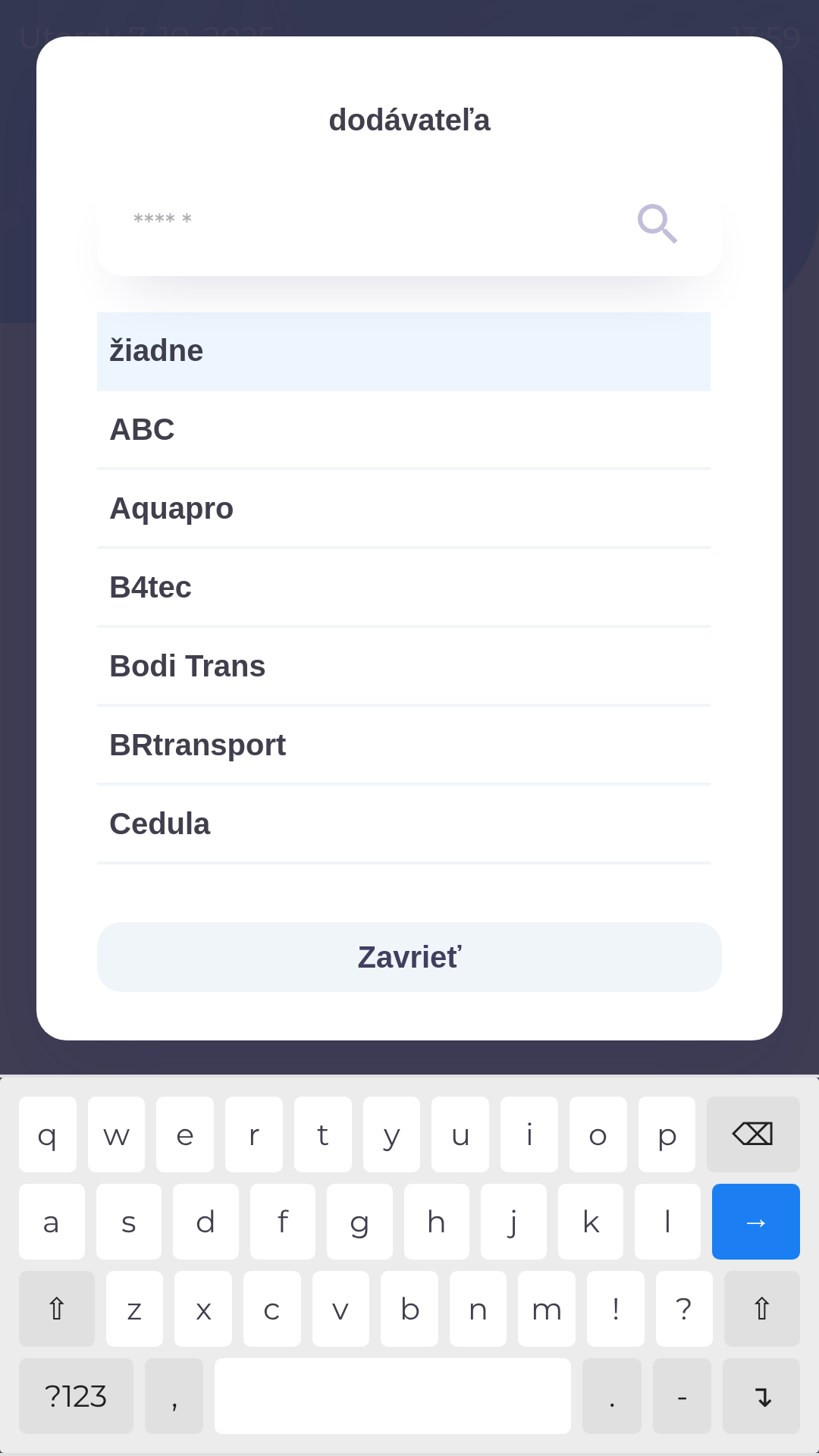
click at [251, 370] on span "žiadne" at bounding box center [404, 350] width 589 height 45
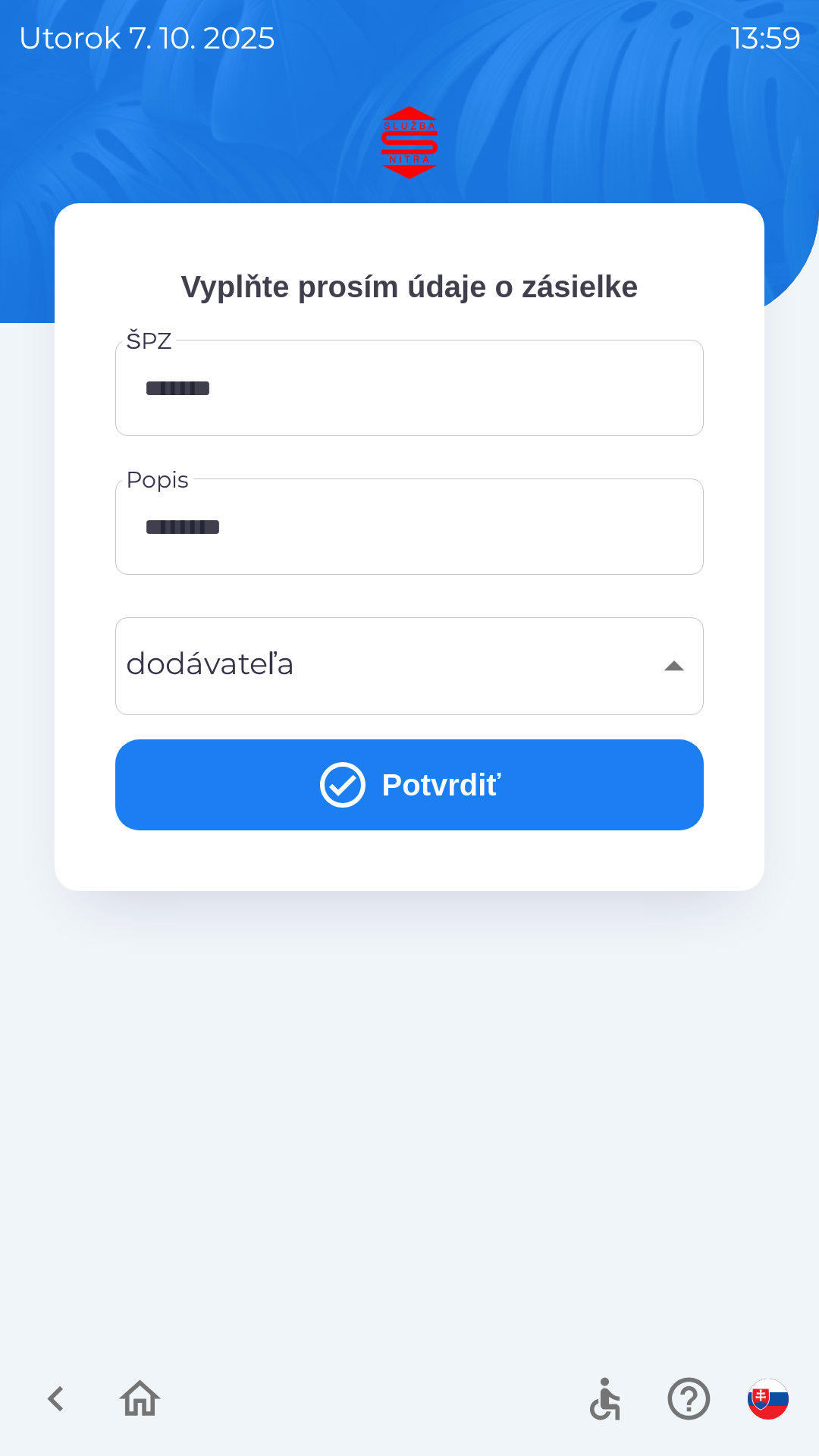
click at [391, 779] on button "Potvrdiť" at bounding box center [409, 785] width 589 height 91
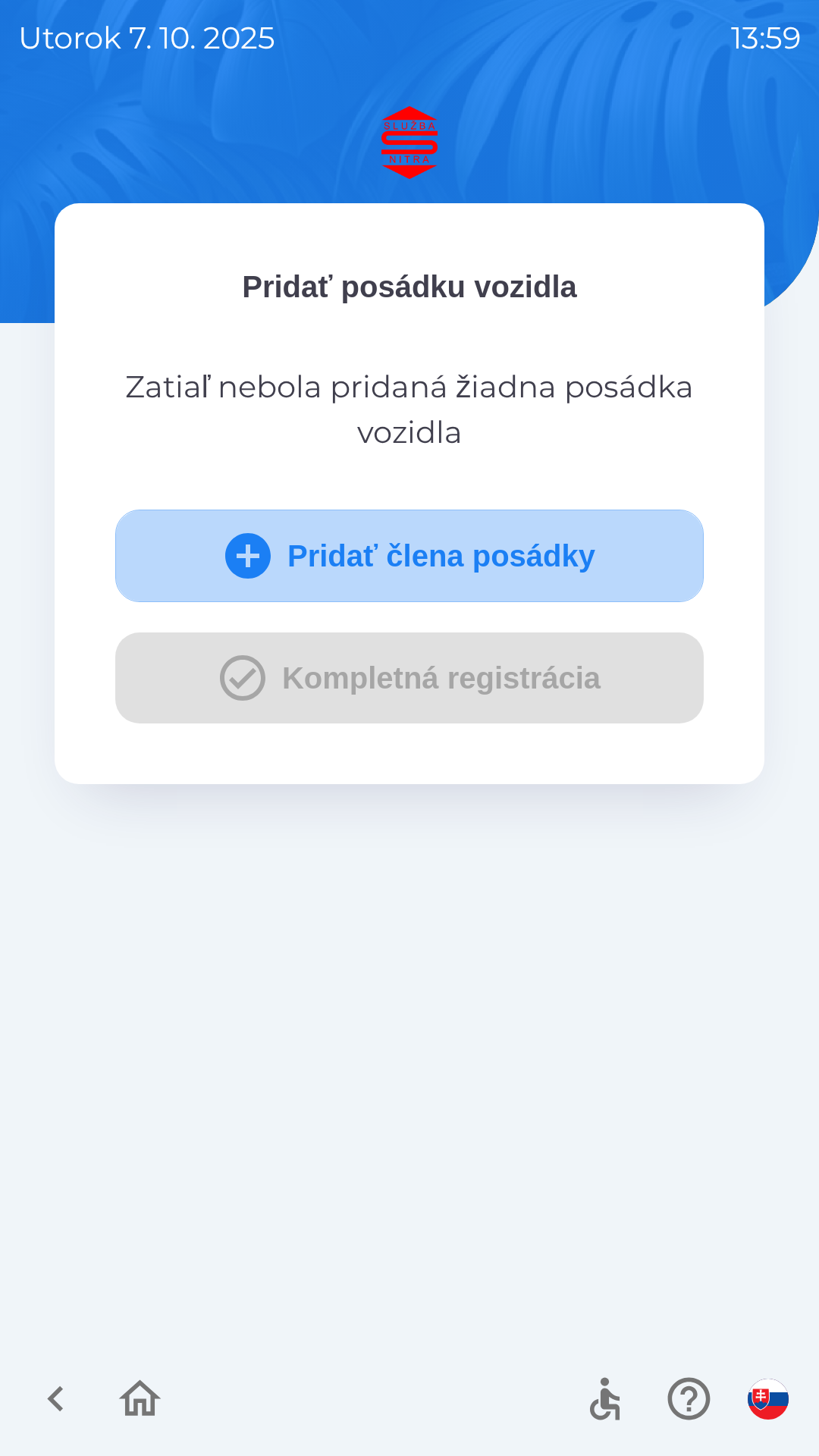
click at [333, 542] on button "Pridať člena posádky" at bounding box center [409, 556] width 589 height 92
